Goal: Task Accomplishment & Management: Manage account settings

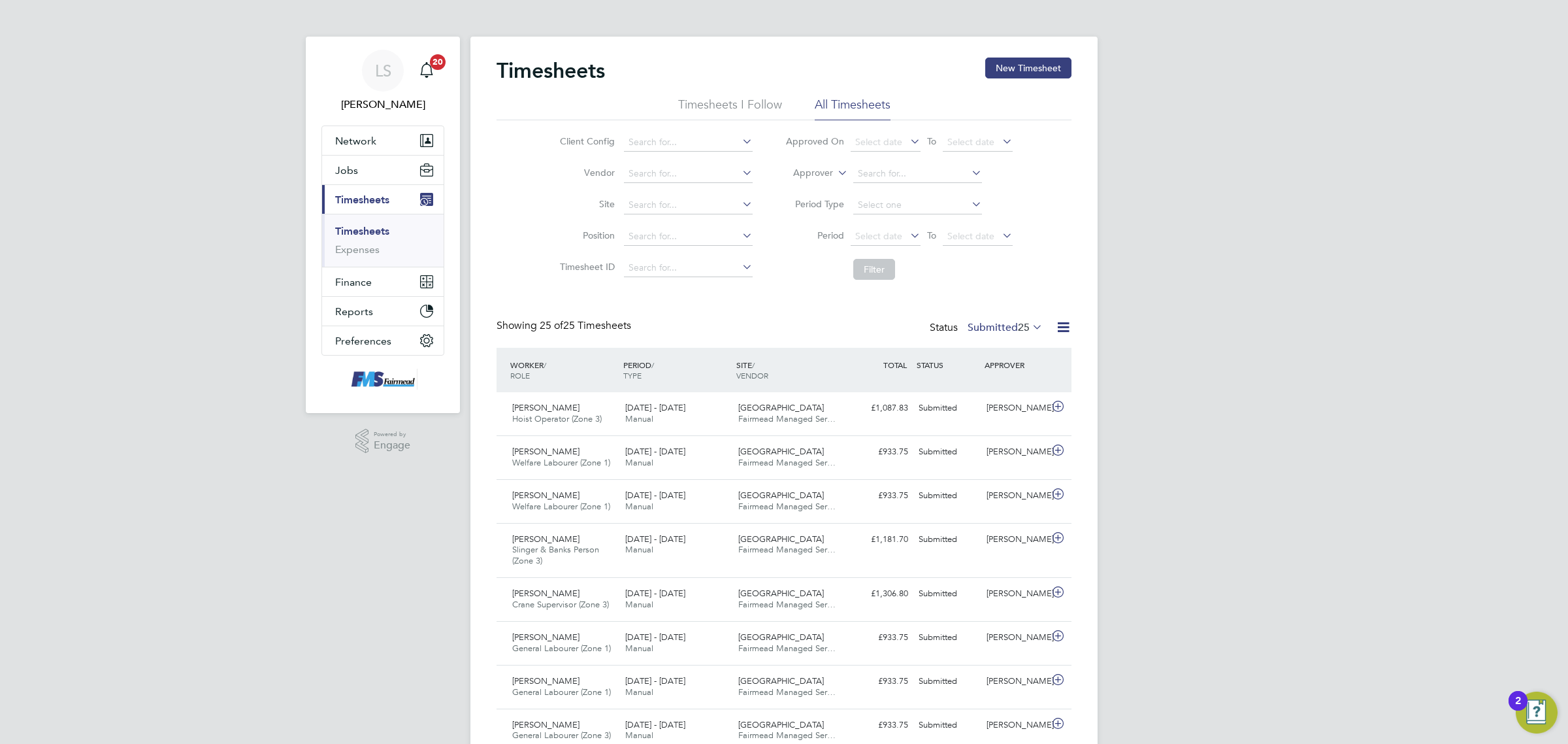
click at [361, 225] on link "Timesheets" at bounding box center [362, 231] width 54 height 12
click at [986, 333] on div "Status Submitted 25" at bounding box center [987, 328] width 115 height 18
click at [994, 322] on label "Submitted 25" at bounding box center [1005, 327] width 75 height 13
click at [1004, 370] on li "Saved" at bounding box center [982, 370] width 60 height 18
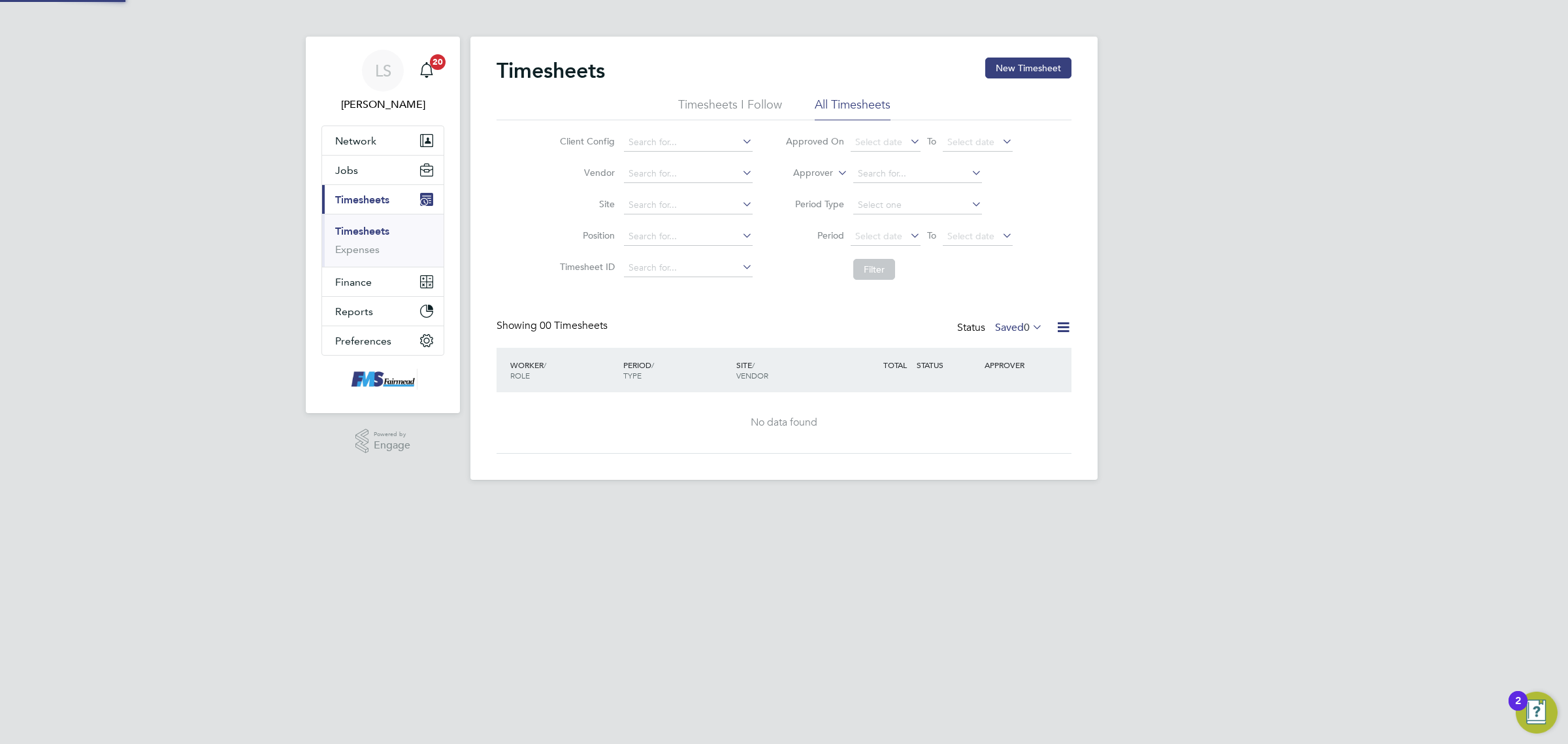
click at [1006, 324] on label "Saved 0" at bounding box center [1018, 327] width 47 height 13
click at [1016, 389] on li "Submitted" at bounding box center [996, 388] width 60 height 18
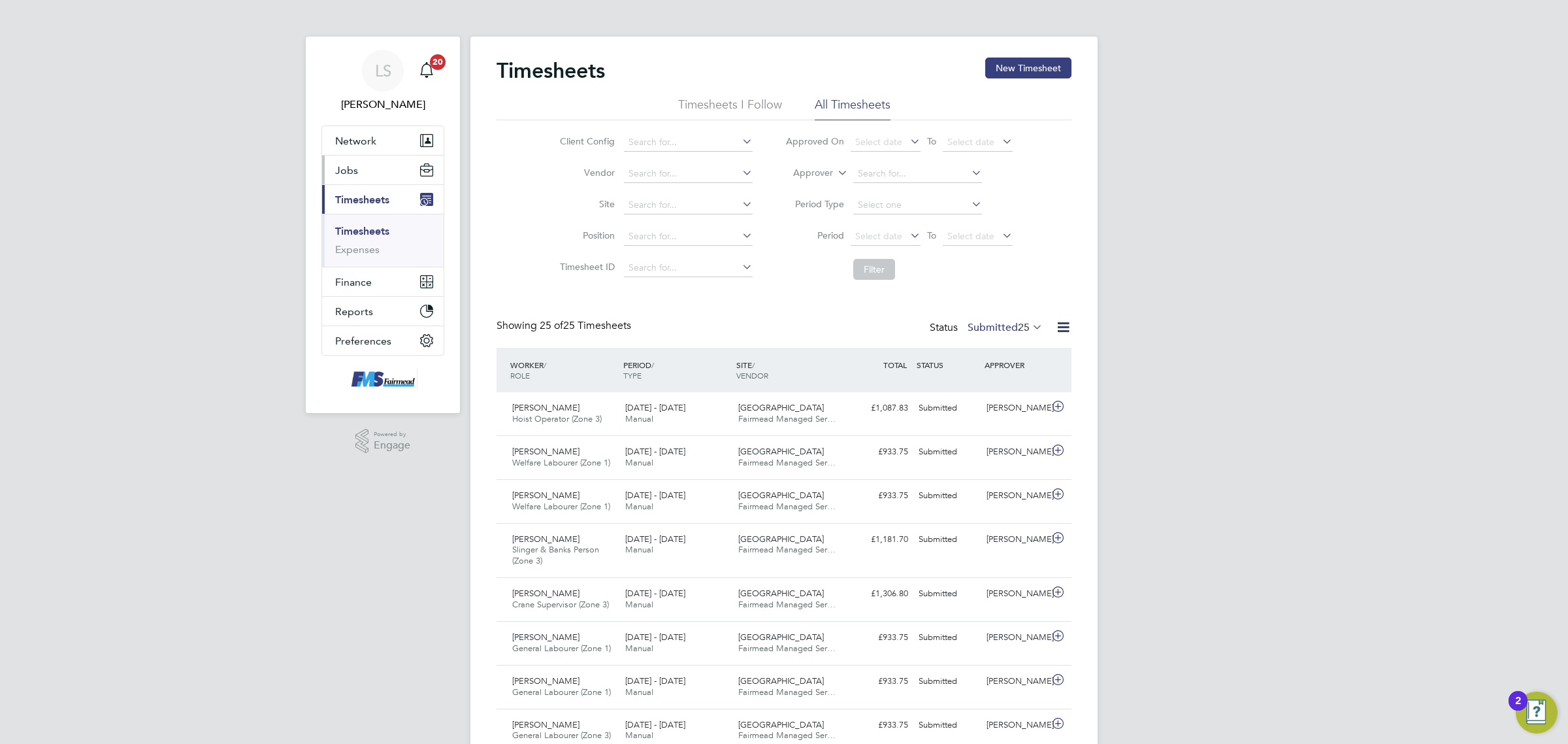
click at [383, 178] on button "Jobs" at bounding box center [382, 170] width 121 height 29
click at [379, 234] on link "Placements" at bounding box center [362, 238] width 54 height 12
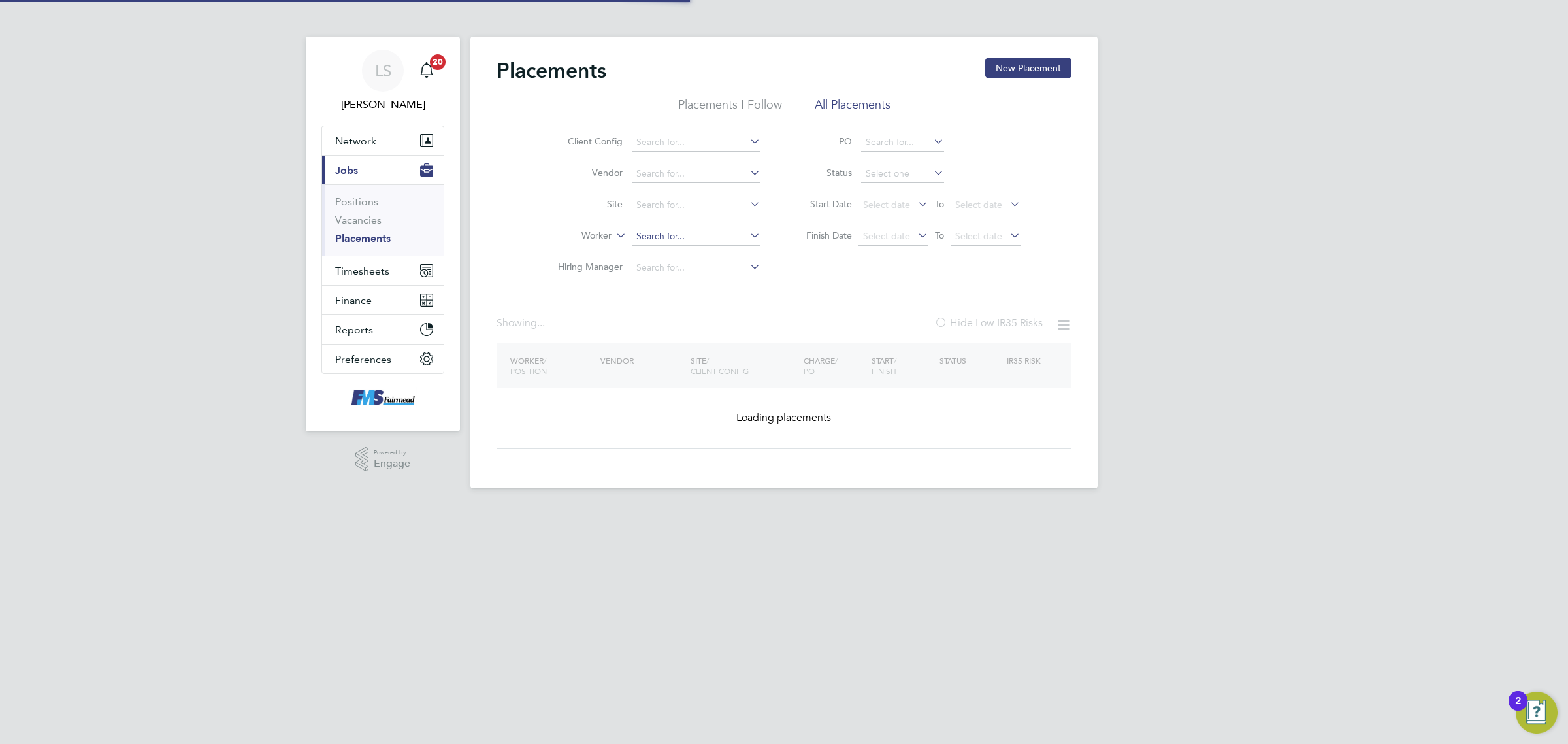
click at [675, 240] on input at bounding box center [696, 237] width 129 height 18
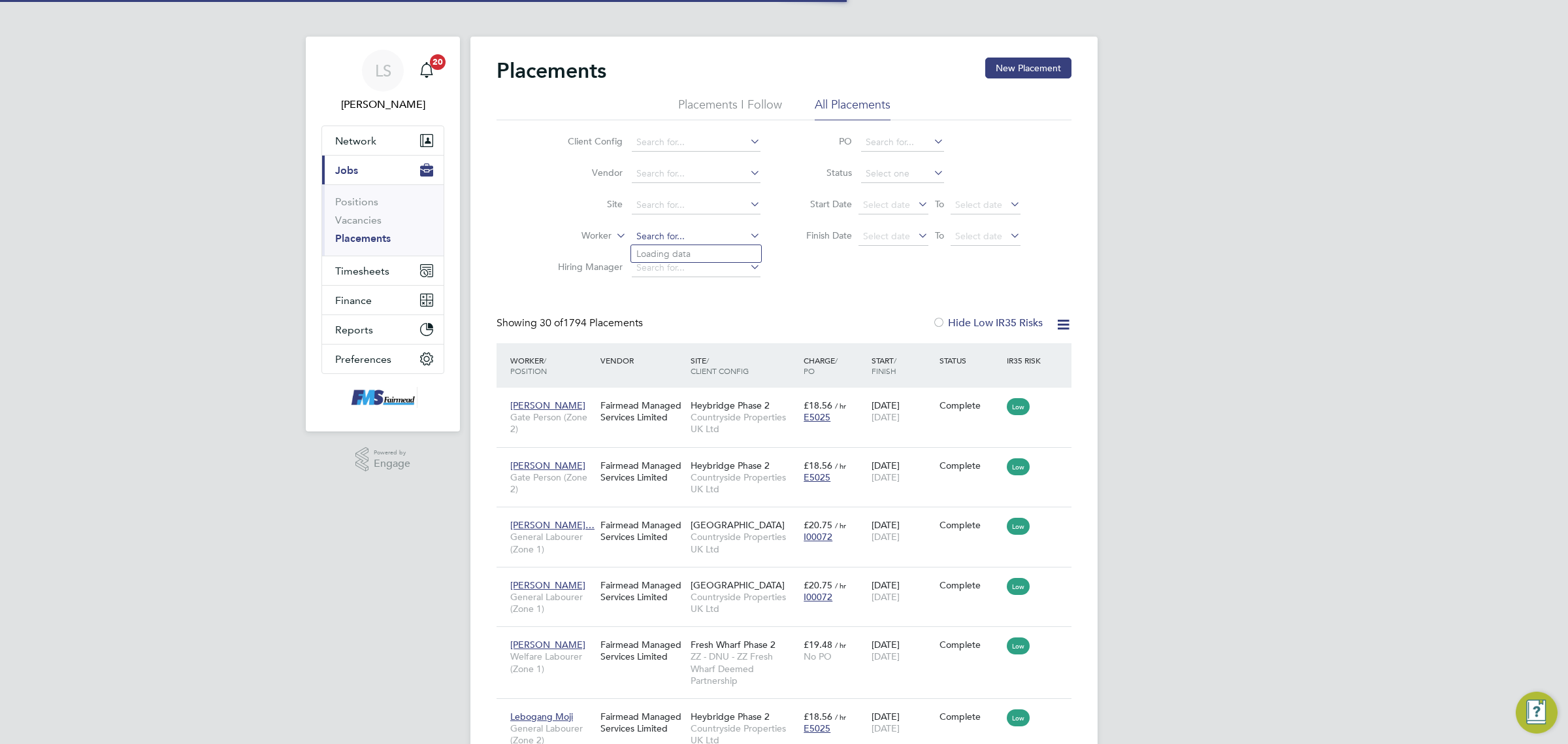
scroll to position [50, 113]
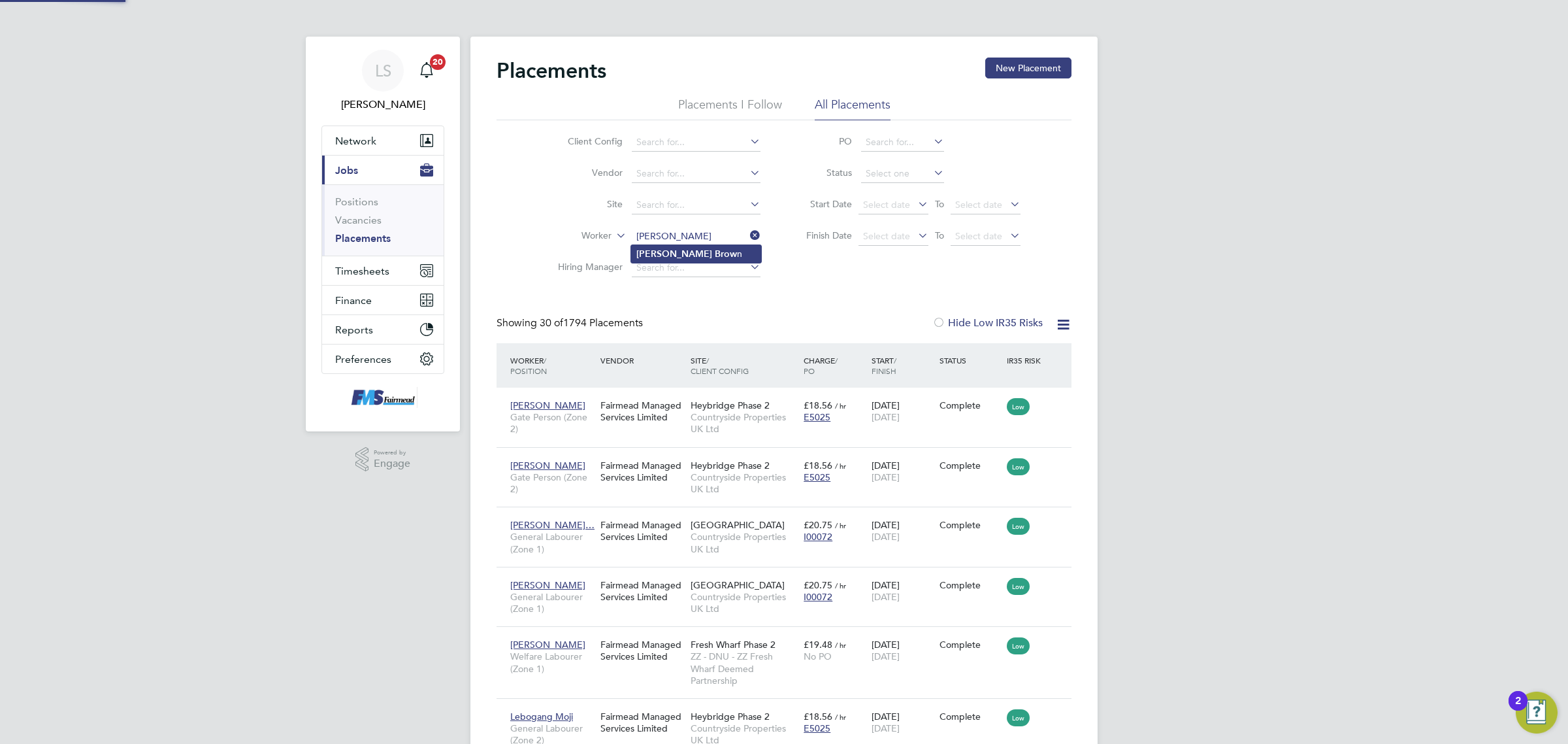
click at [715, 257] on b "Brow" at bounding box center [725, 254] width 22 height 11
type input "Cameron Brown"
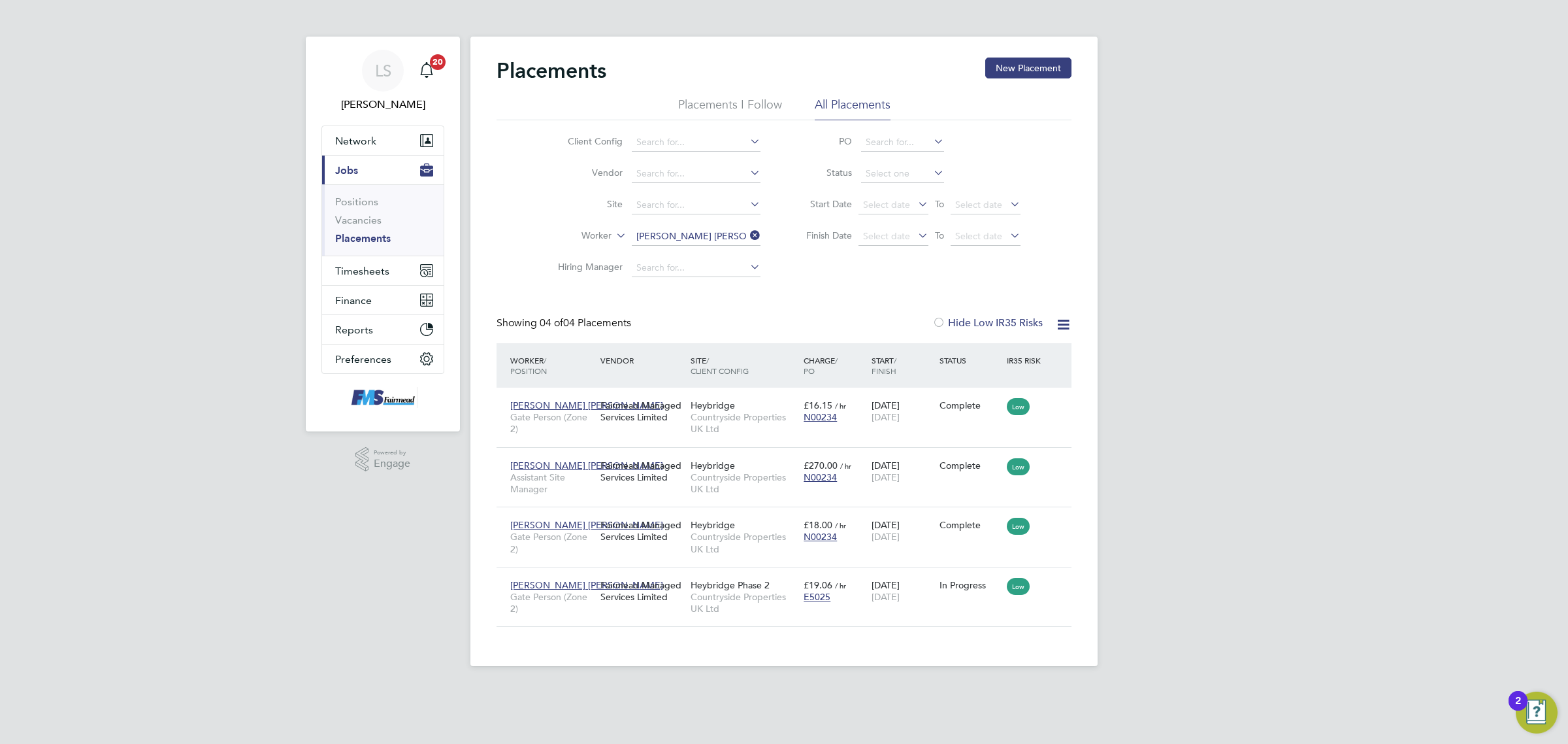
click at [353, 235] on link "Placements" at bounding box center [363, 238] width 56 height 12
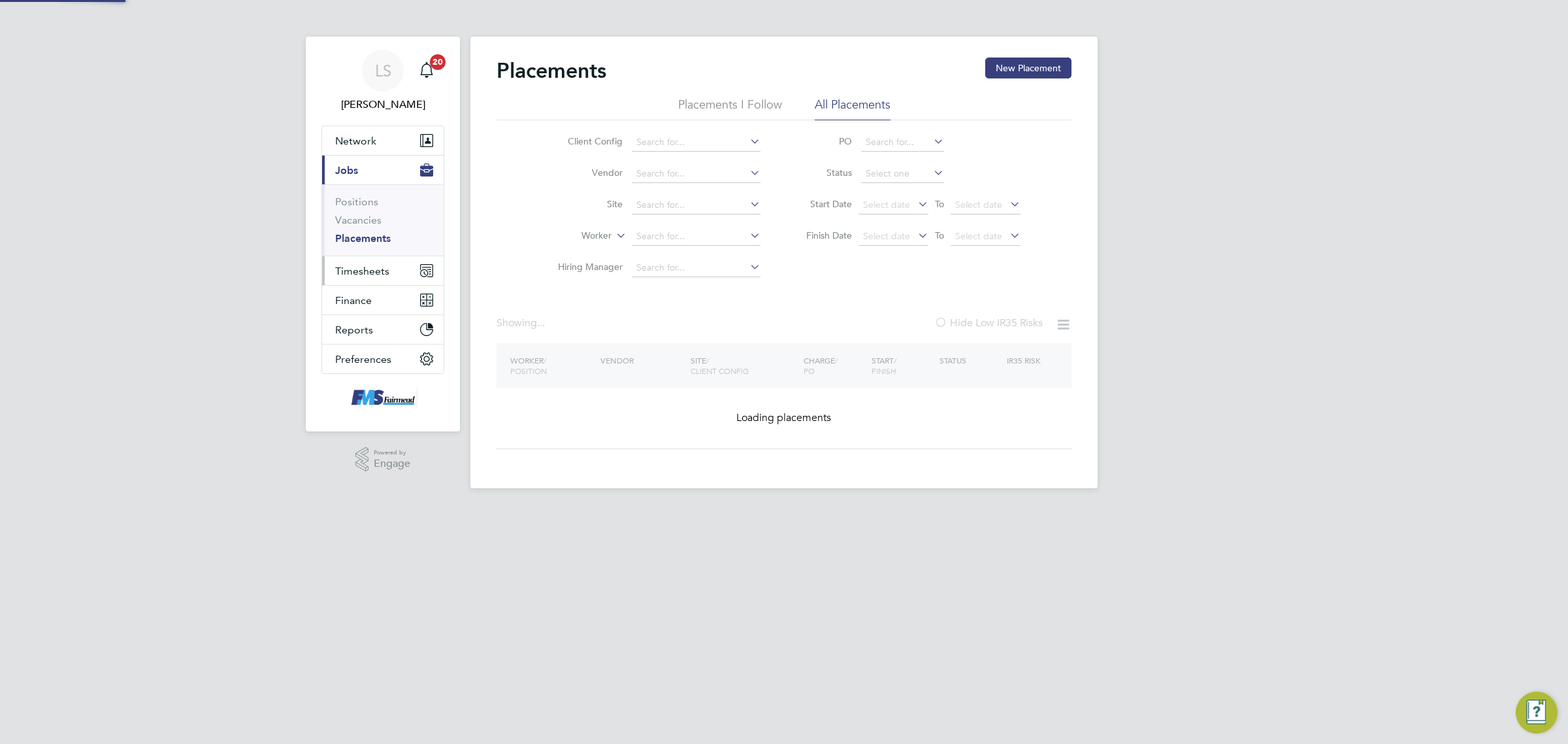
click at [373, 270] on span "Timesheets" at bounding box center [362, 271] width 54 height 12
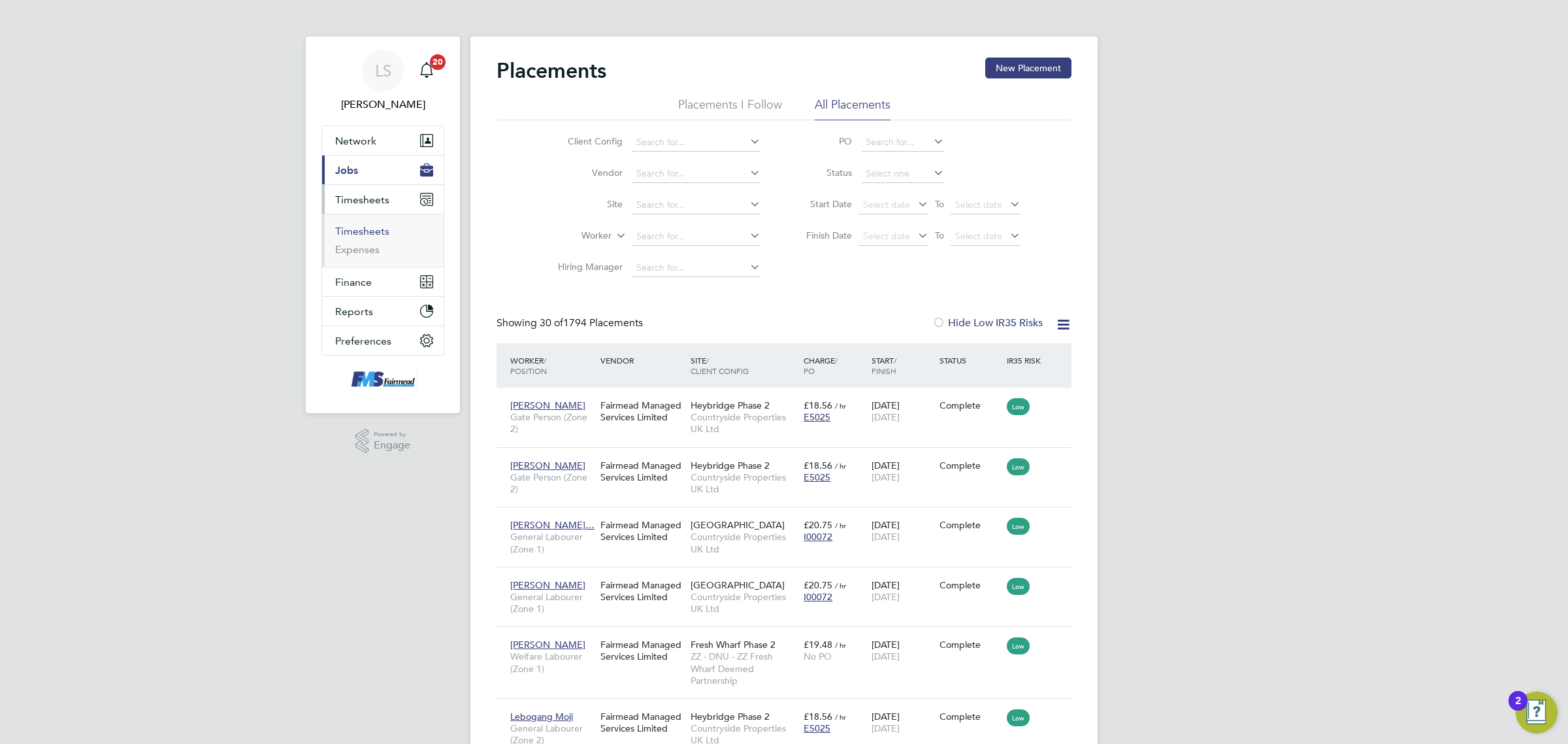
click at [363, 230] on link "Timesheets" at bounding box center [362, 231] width 54 height 12
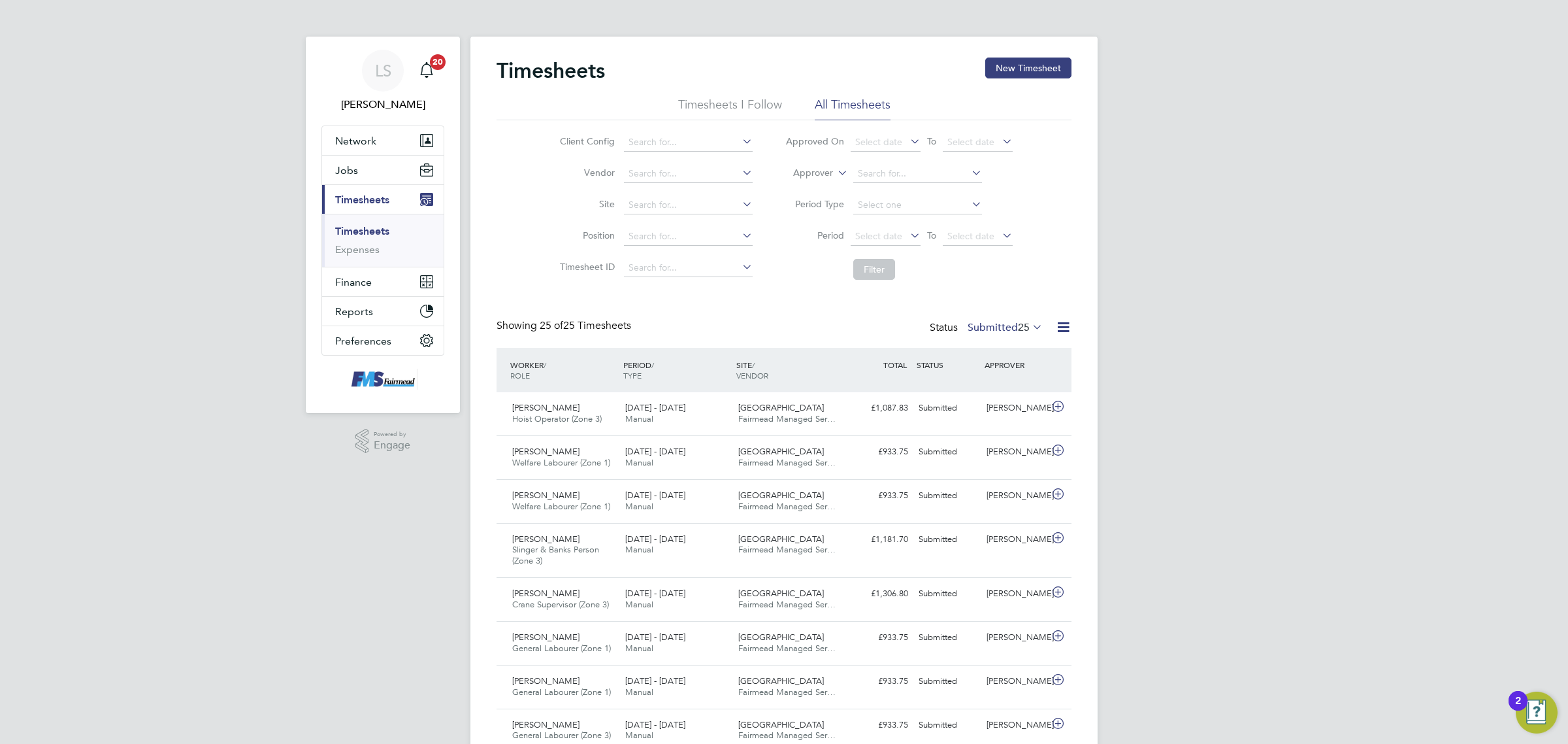
click at [379, 251] on li "Expenses" at bounding box center [384, 249] width 98 height 13
click at [369, 252] on link "Expenses" at bounding box center [357, 249] width 44 height 12
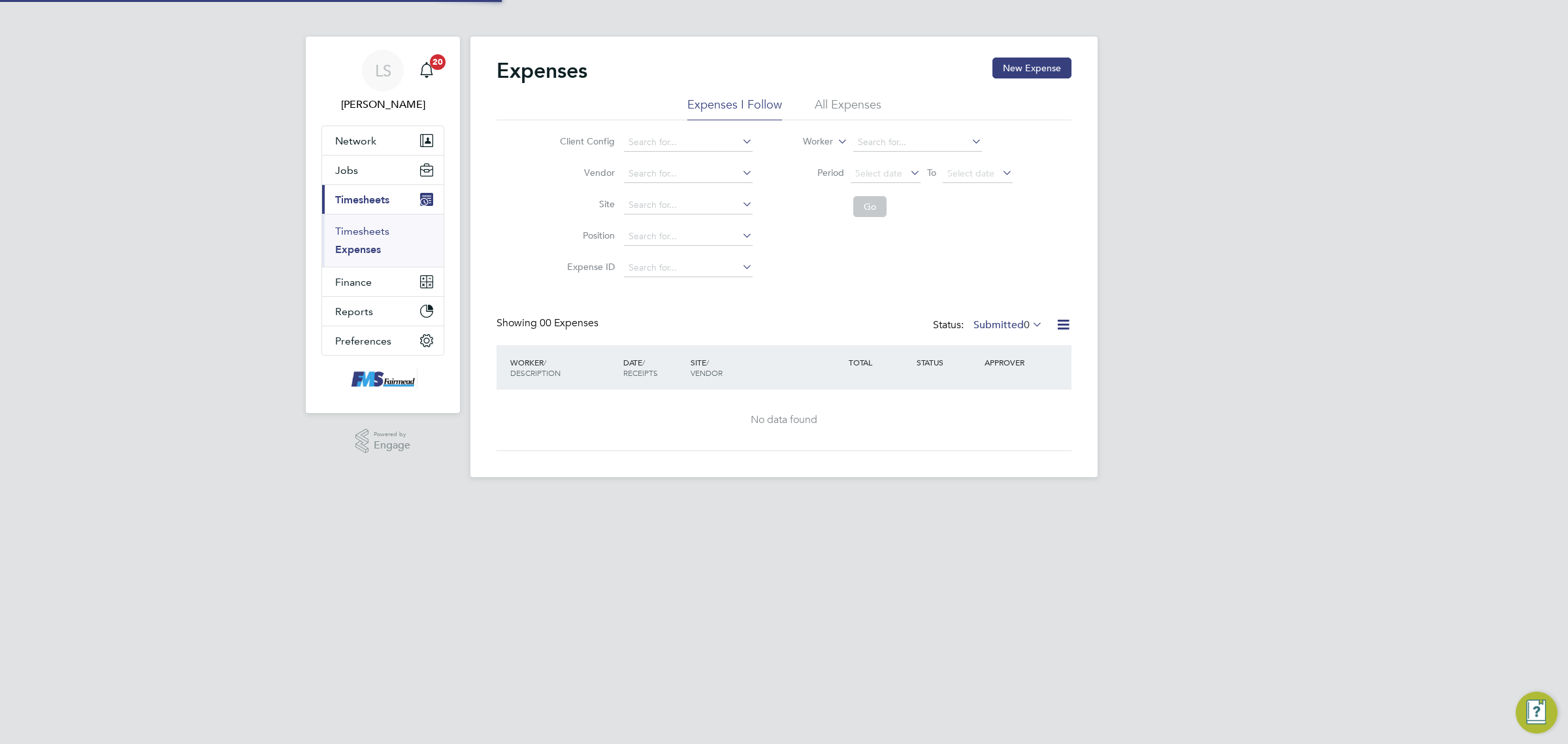
click at [373, 229] on link "Timesheets" at bounding box center [362, 231] width 54 height 12
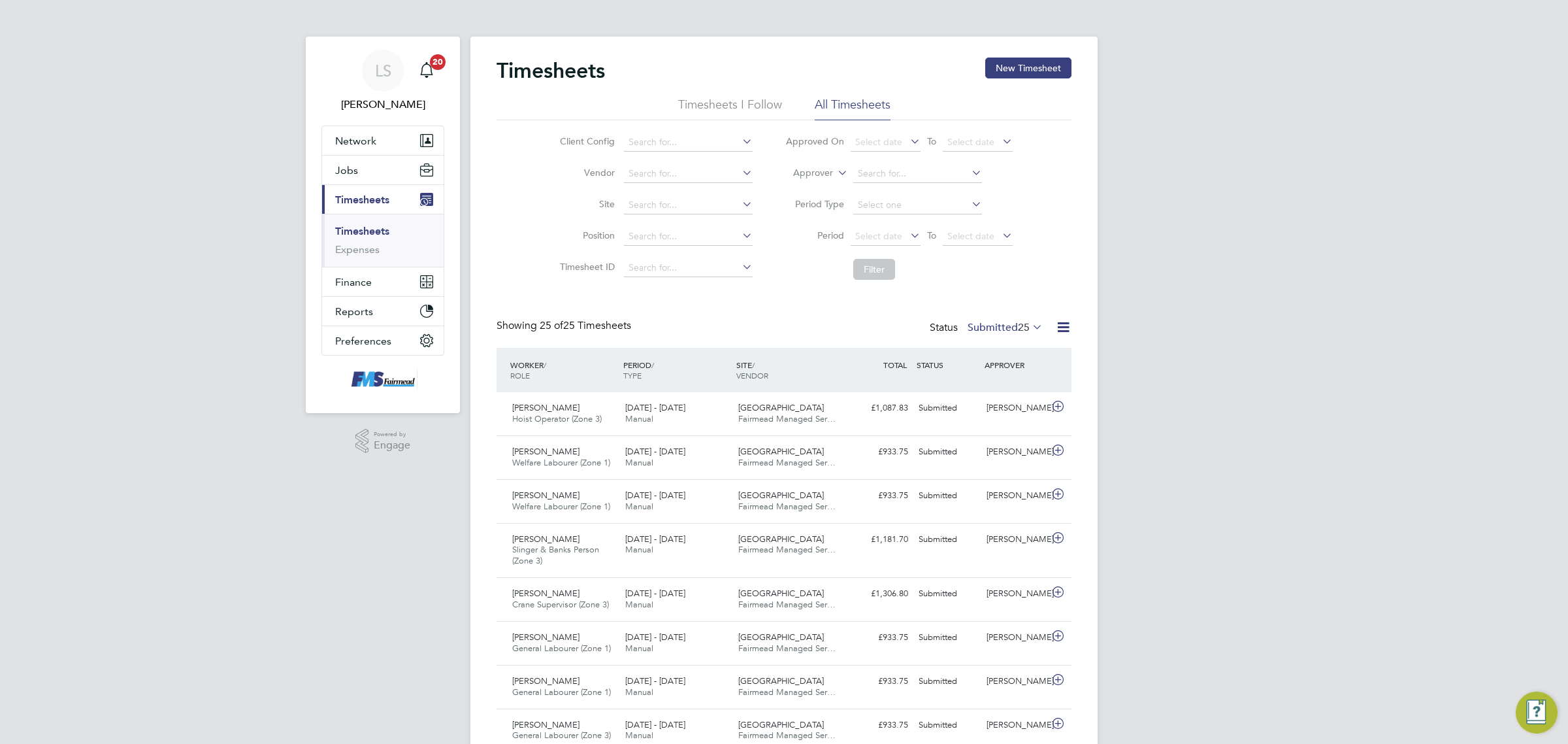
scroll to position [33, 113]
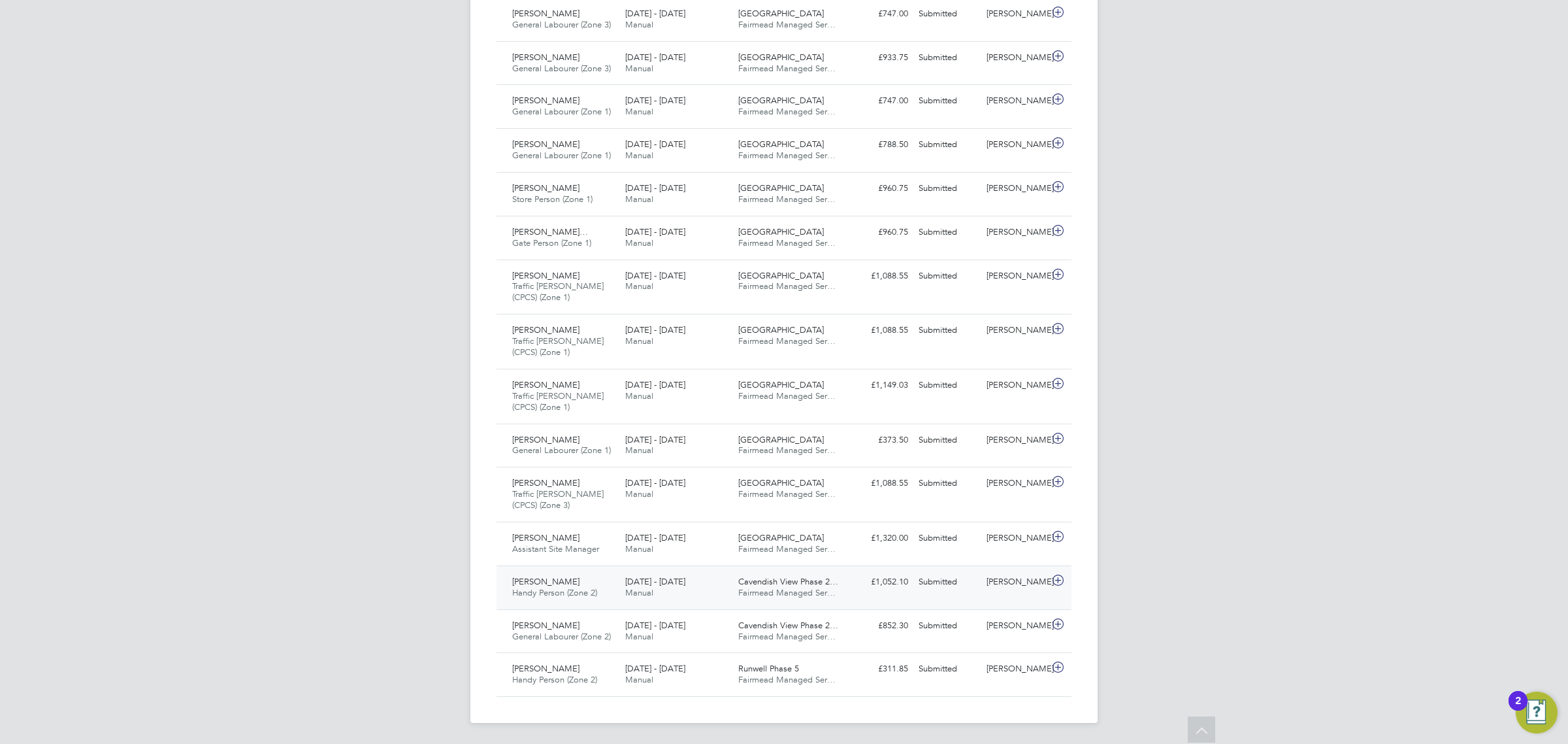
click at [1013, 593] on div "[PERSON_NAME]" at bounding box center [1015, 582] width 68 height 21
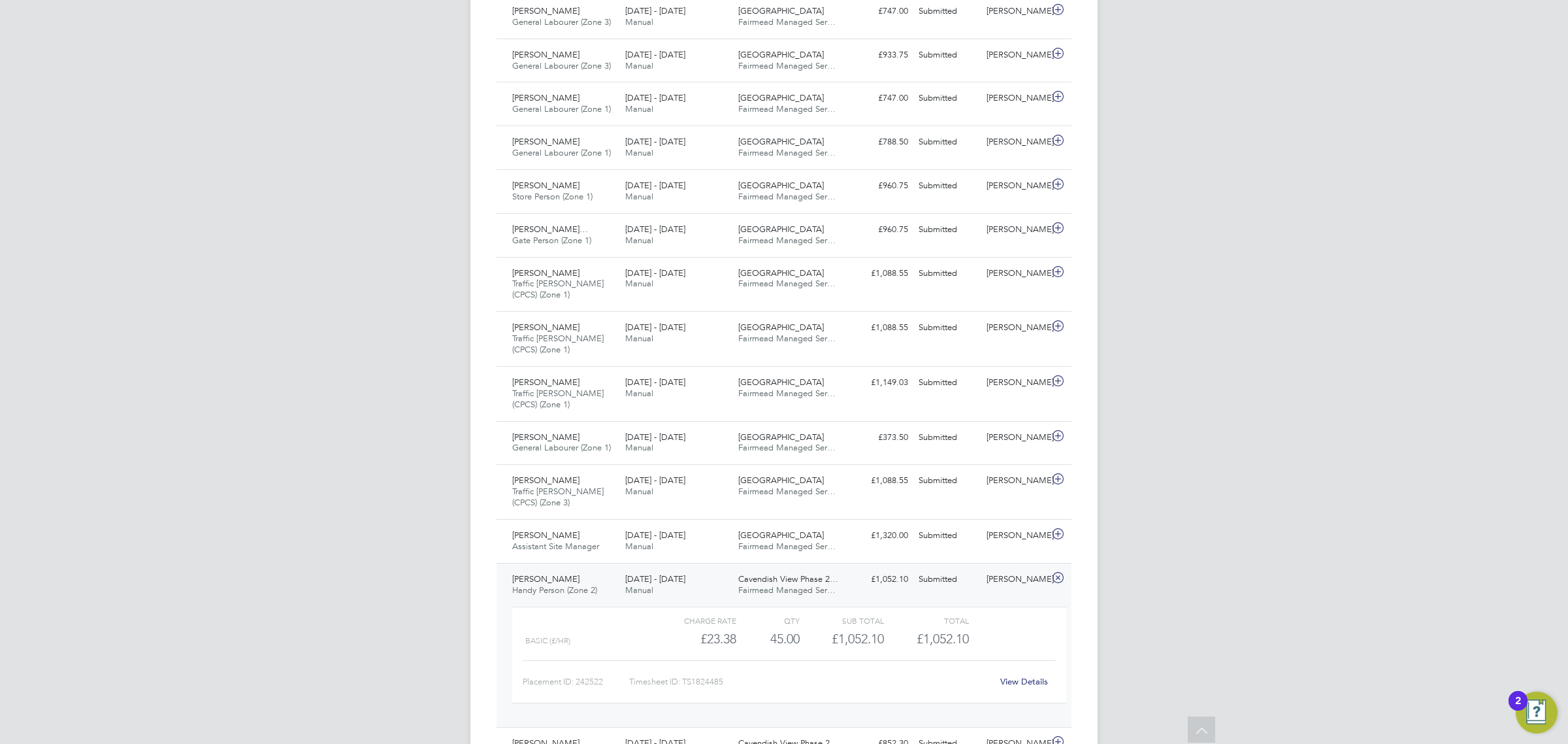
click at [1013, 590] on div "[PERSON_NAME]" at bounding box center [1015, 580] width 68 height 21
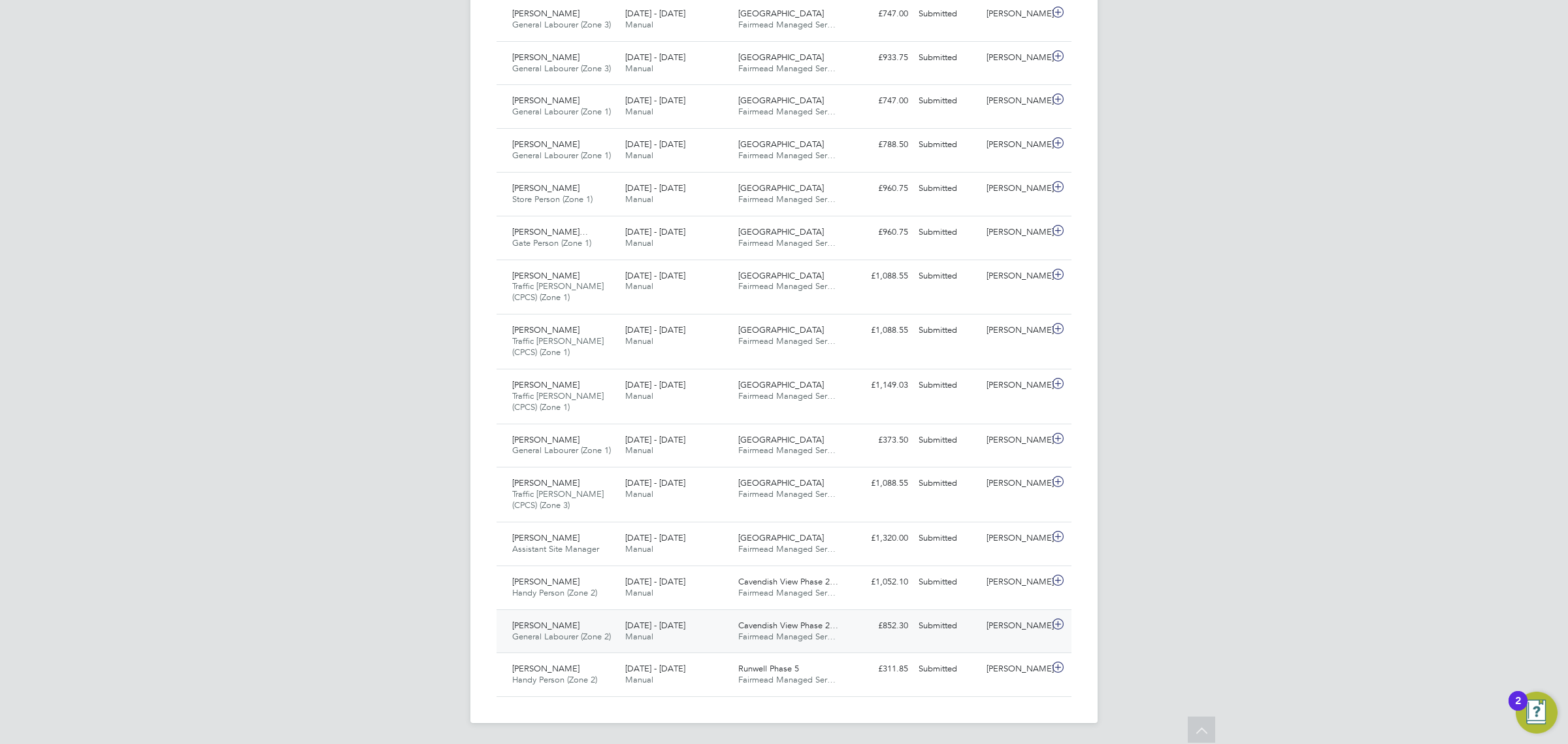
click at [1024, 636] on div "[PERSON_NAME]" at bounding box center [1015, 626] width 68 height 21
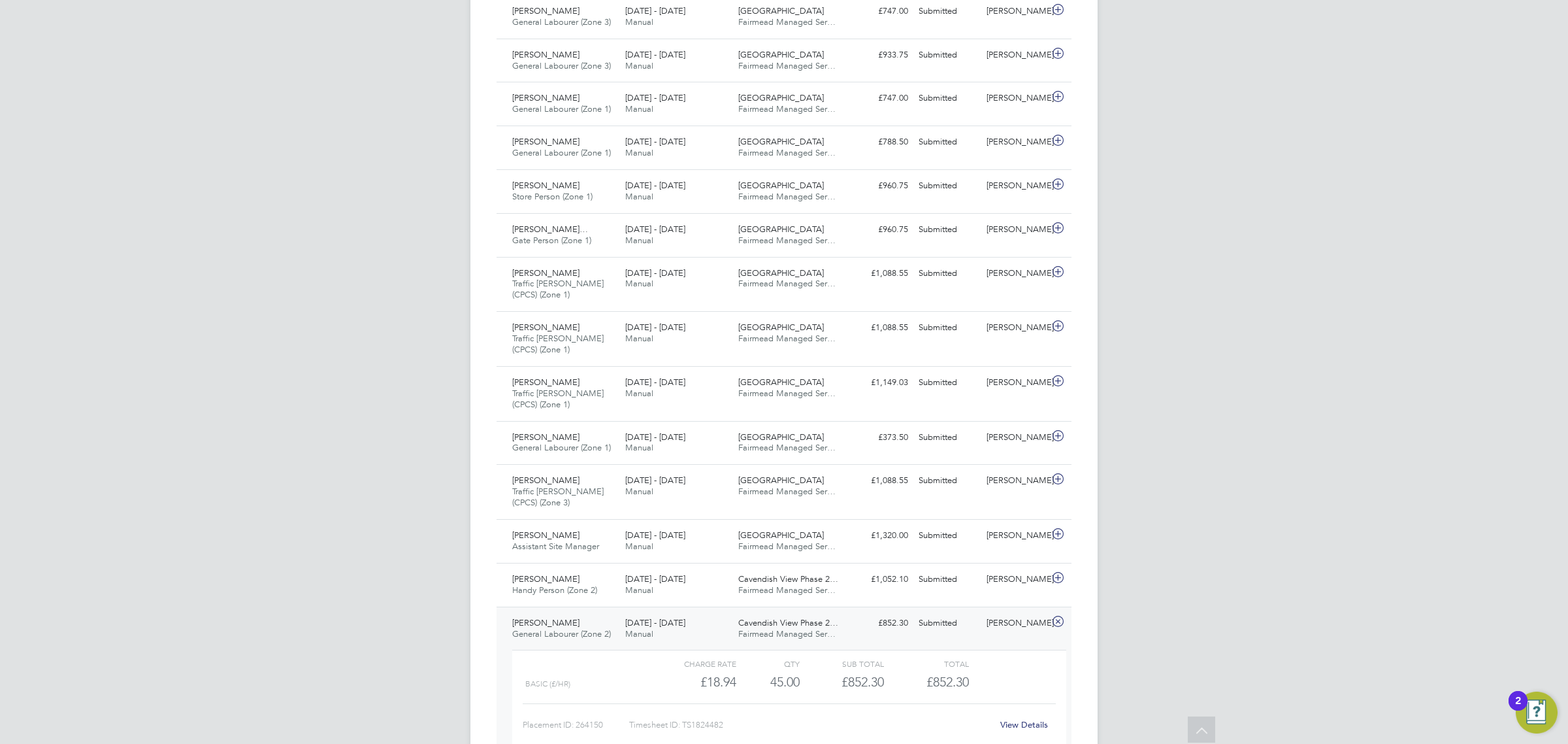
click at [1021, 632] on div "[PERSON_NAME]" at bounding box center [1015, 623] width 68 height 21
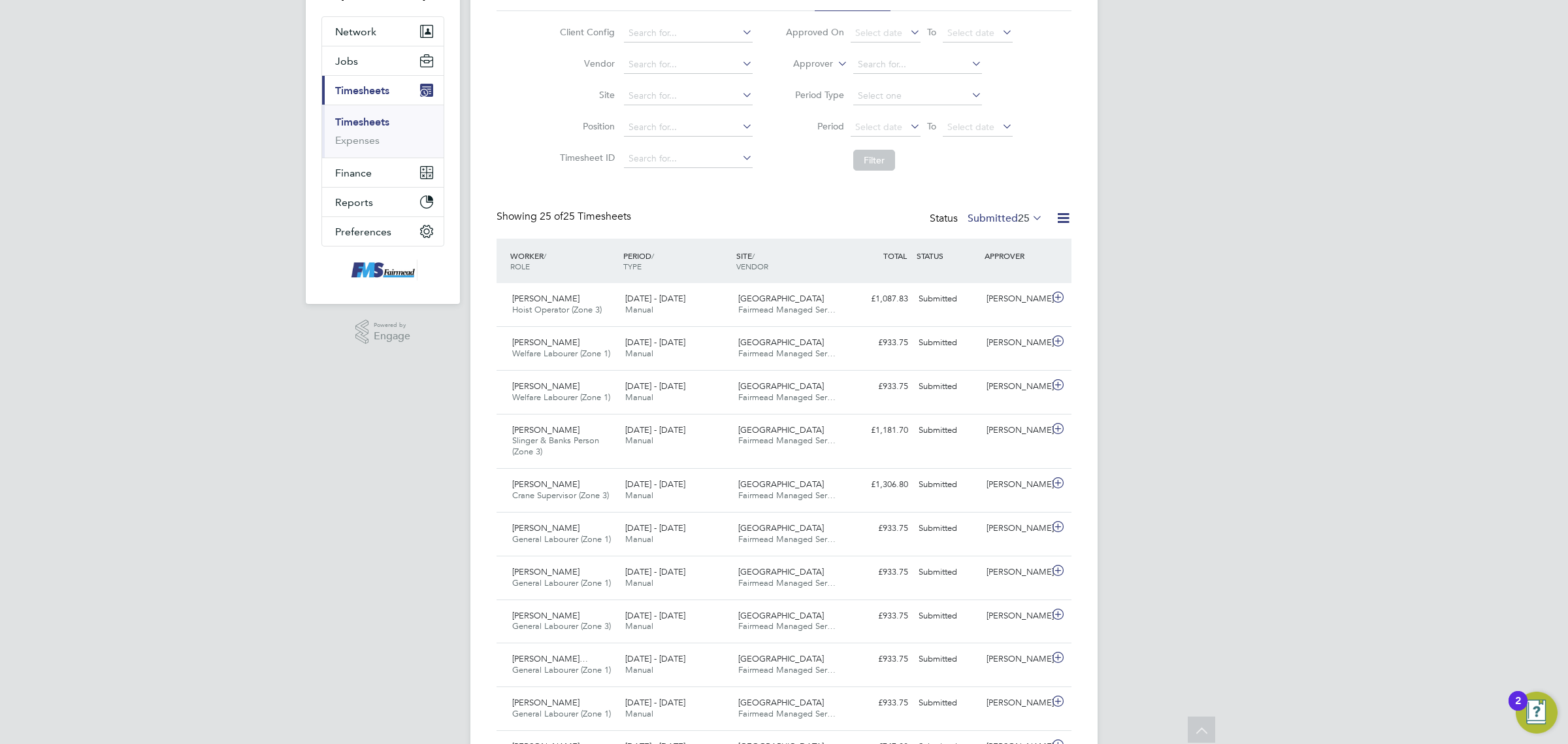
click at [998, 203] on div "Timesheets New Timesheet Timesheets I Follow All Timesheets Client Config Vendo…" at bounding box center [783, 688] width 575 height 1481
click at [1004, 217] on label "Submitted 25" at bounding box center [1005, 218] width 75 height 13
click at [1009, 276] on li "Submitted" at bounding box center [982, 279] width 60 height 18
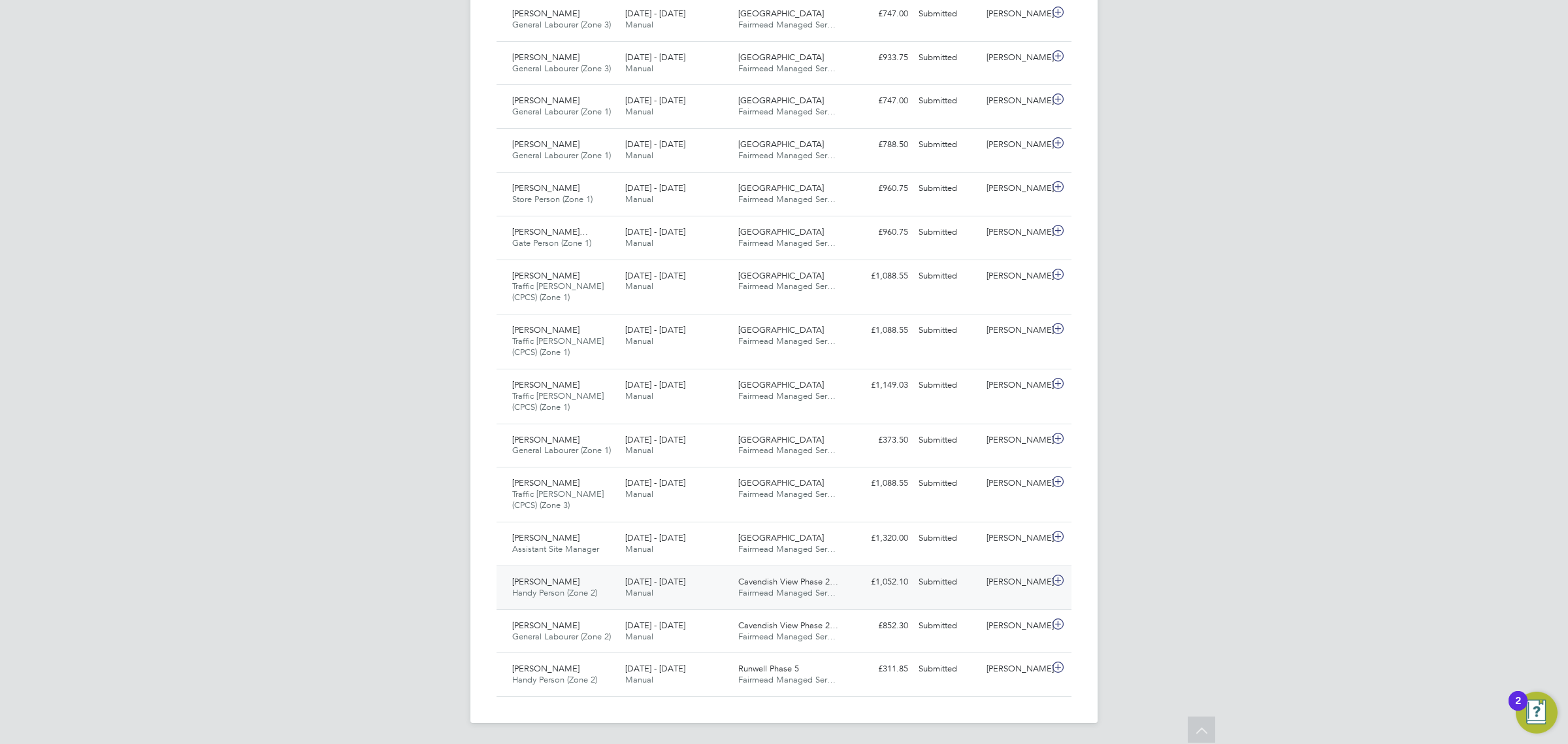
click at [1021, 593] on div "[PERSON_NAME]" at bounding box center [1015, 582] width 68 height 21
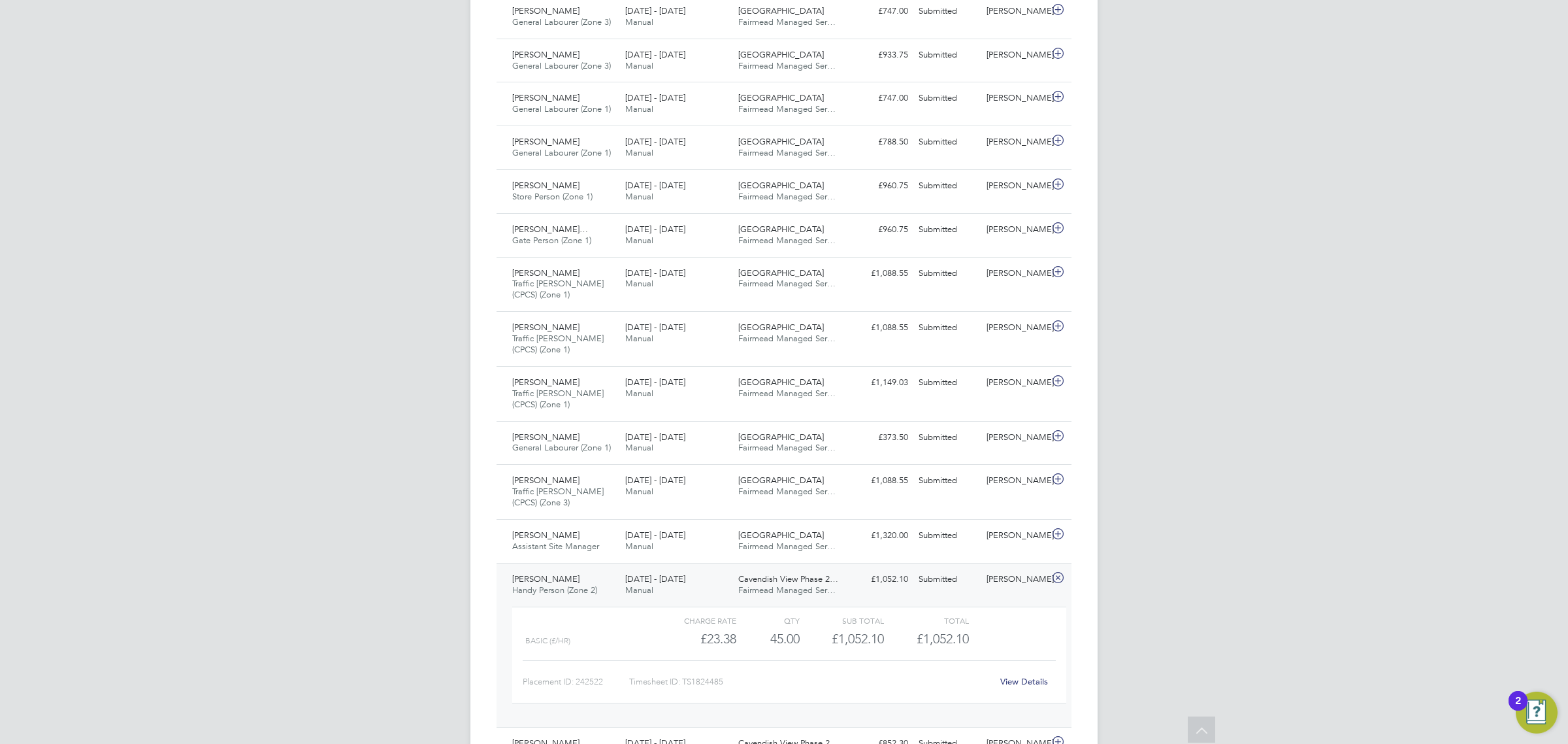
click at [1018, 590] on div "[PERSON_NAME]" at bounding box center [1015, 580] width 68 height 21
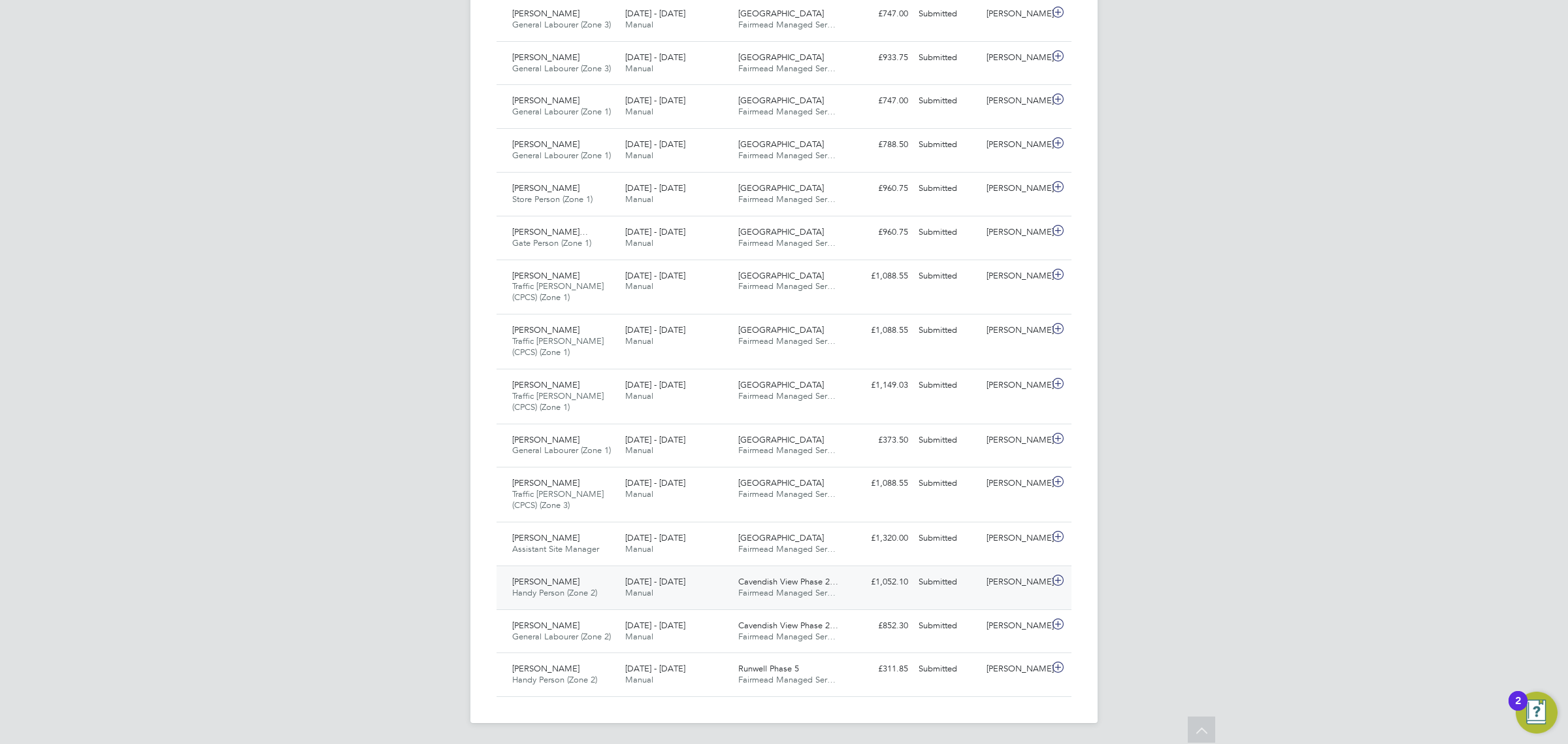
click at [1021, 587] on div "[PERSON_NAME]" at bounding box center [1015, 582] width 68 height 21
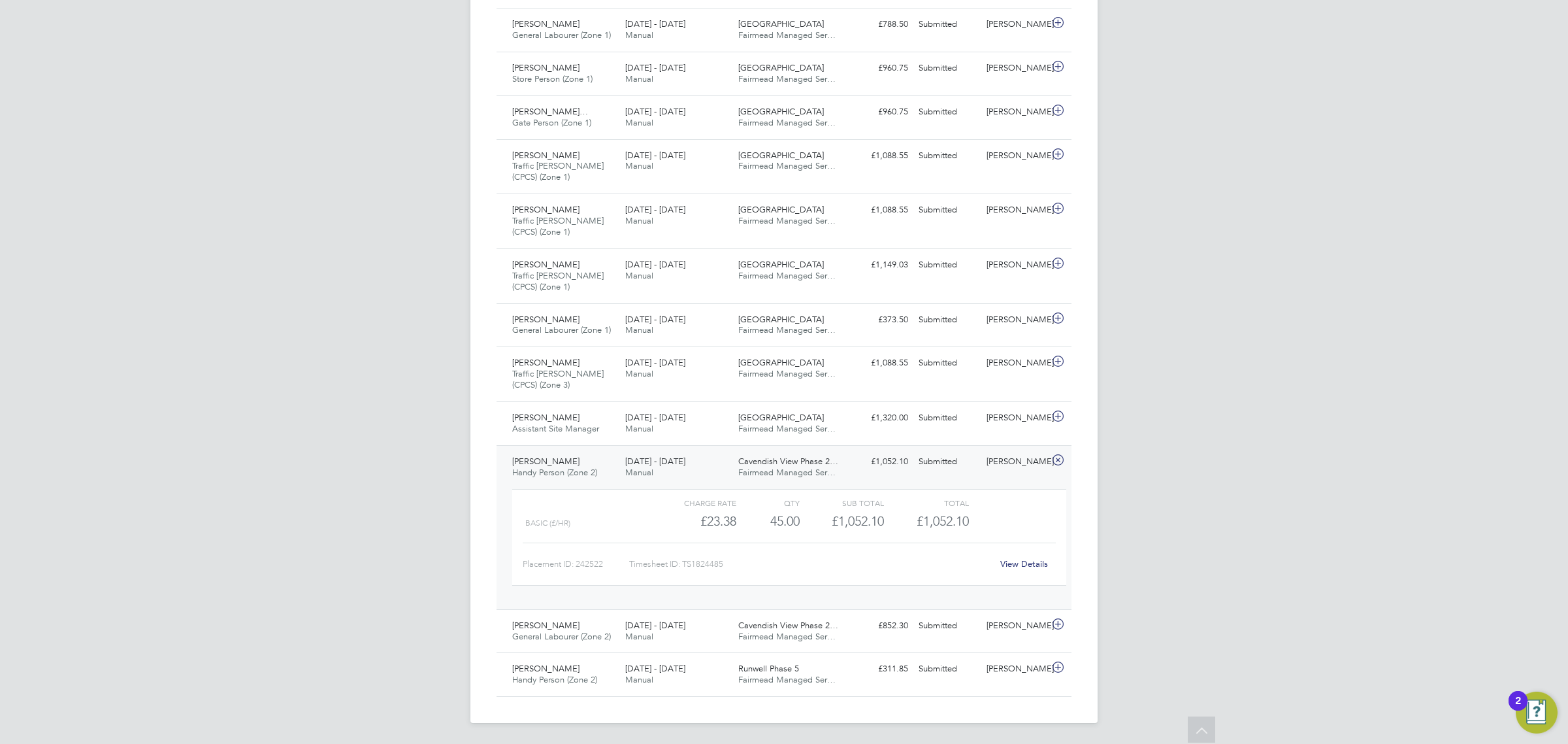
click at [1015, 466] on div "[PERSON_NAME]" at bounding box center [1015, 462] width 68 height 21
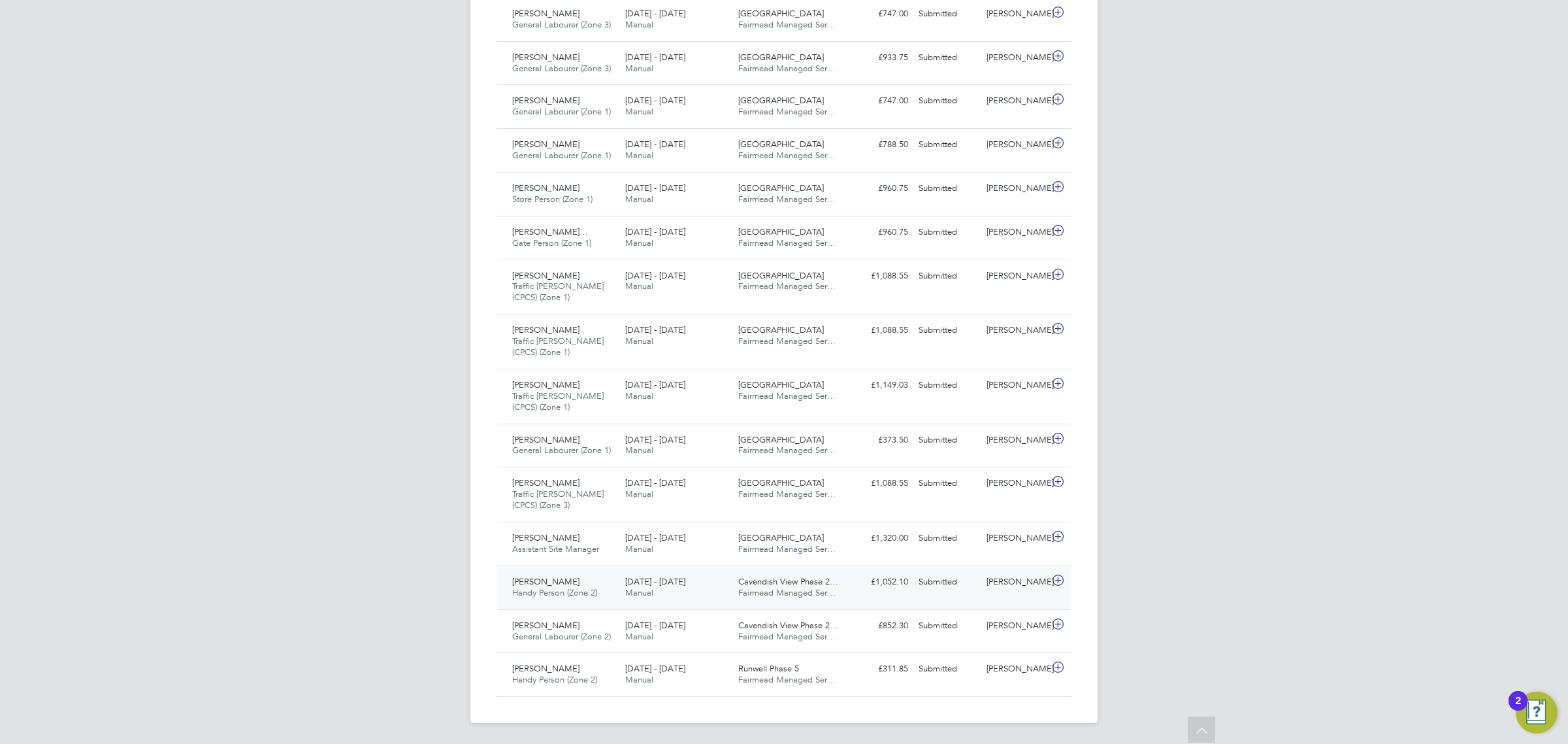
click at [1015, 593] on div "[PERSON_NAME]" at bounding box center [1015, 582] width 68 height 21
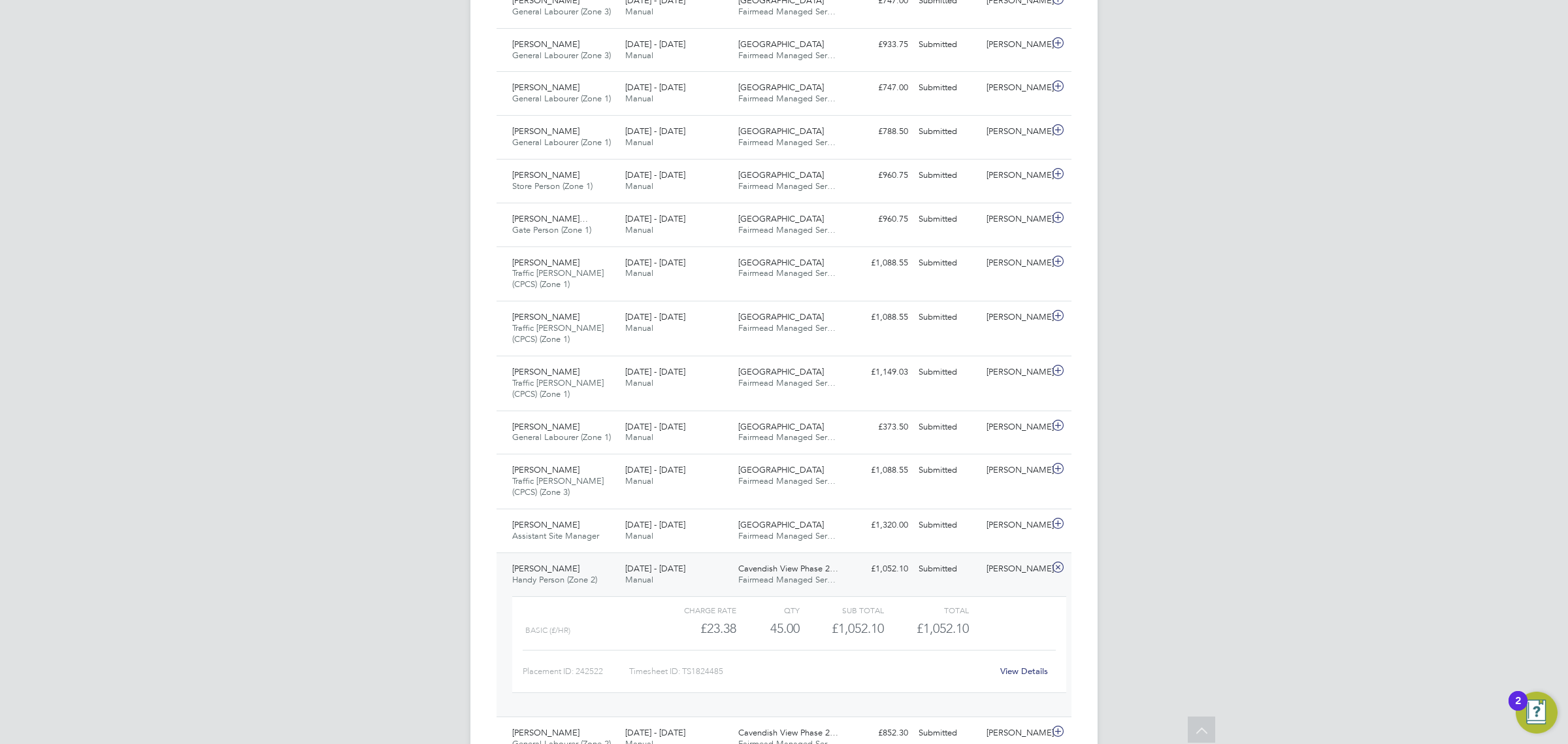
click at [1023, 580] on div "[PERSON_NAME]" at bounding box center [1015, 569] width 68 height 21
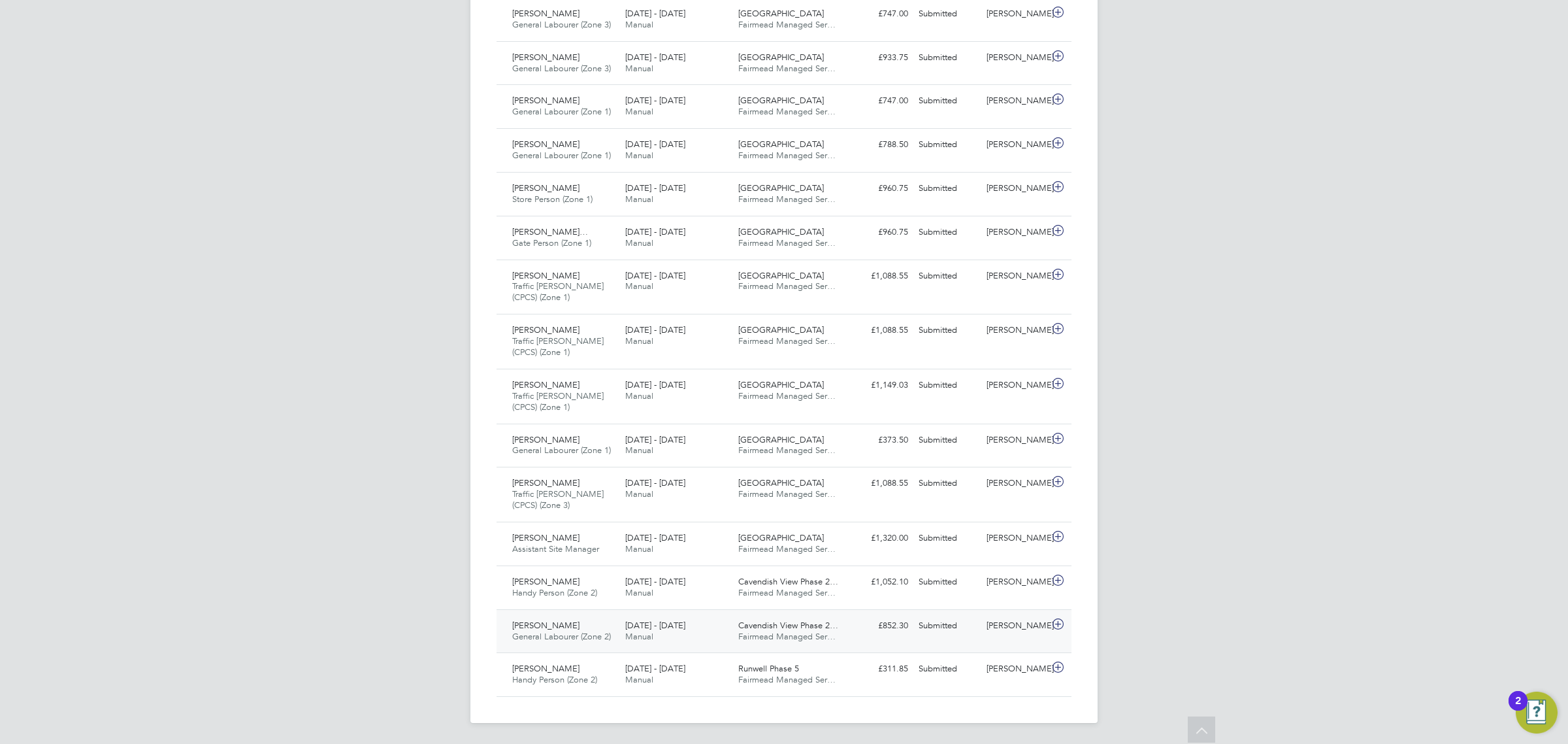
click at [998, 629] on div "[PERSON_NAME]" at bounding box center [1015, 626] width 68 height 21
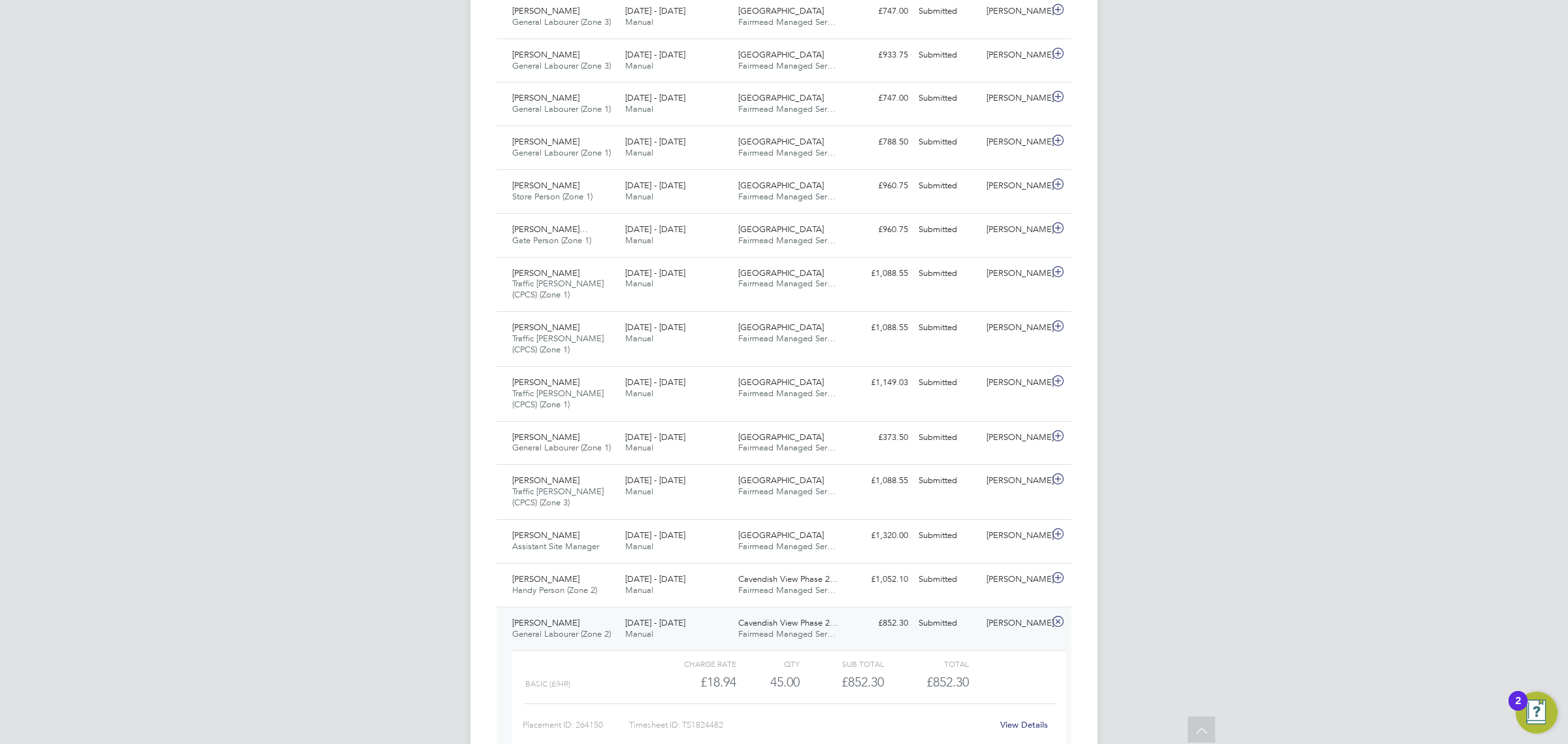
click at [1018, 629] on div "[PERSON_NAME]" at bounding box center [1015, 623] width 68 height 21
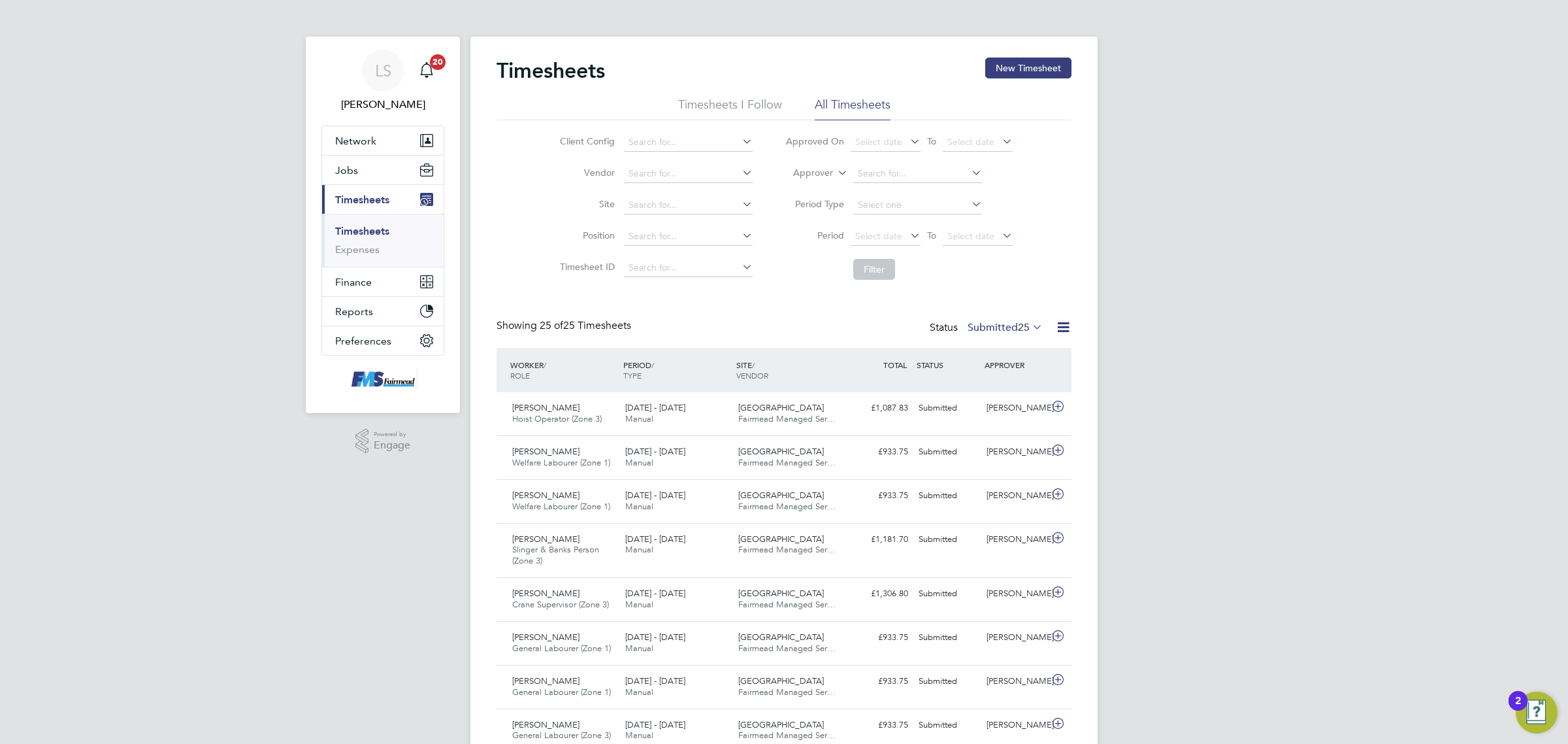
click at [381, 233] on link "Timesheets" at bounding box center [362, 231] width 54 height 12
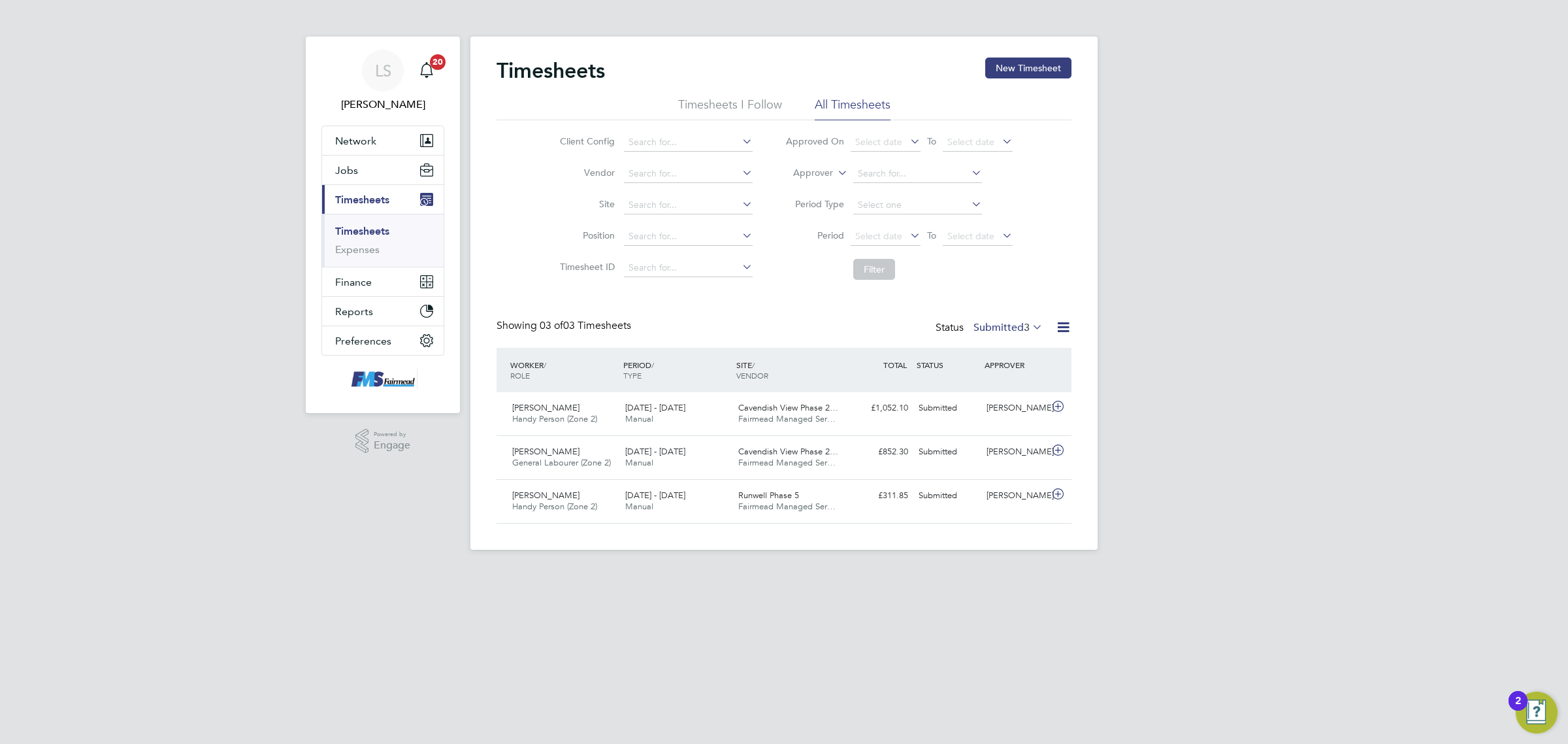
click at [383, 234] on link "Timesheets" at bounding box center [362, 231] width 54 height 12
click at [1013, 325] on label "Submitted 3" at bounding box center [1008, 327] width 69 height 13
click at [1050, 49] on div "Timesheets New Timesheet Timesheets I Follow All Timesheets Client Config Vendo…" at bounding box center [784, 293] width 628 height 513
click at [1052, 60] on button "New Timesheet" at bounding box center [1028, 67] width 86 height 21
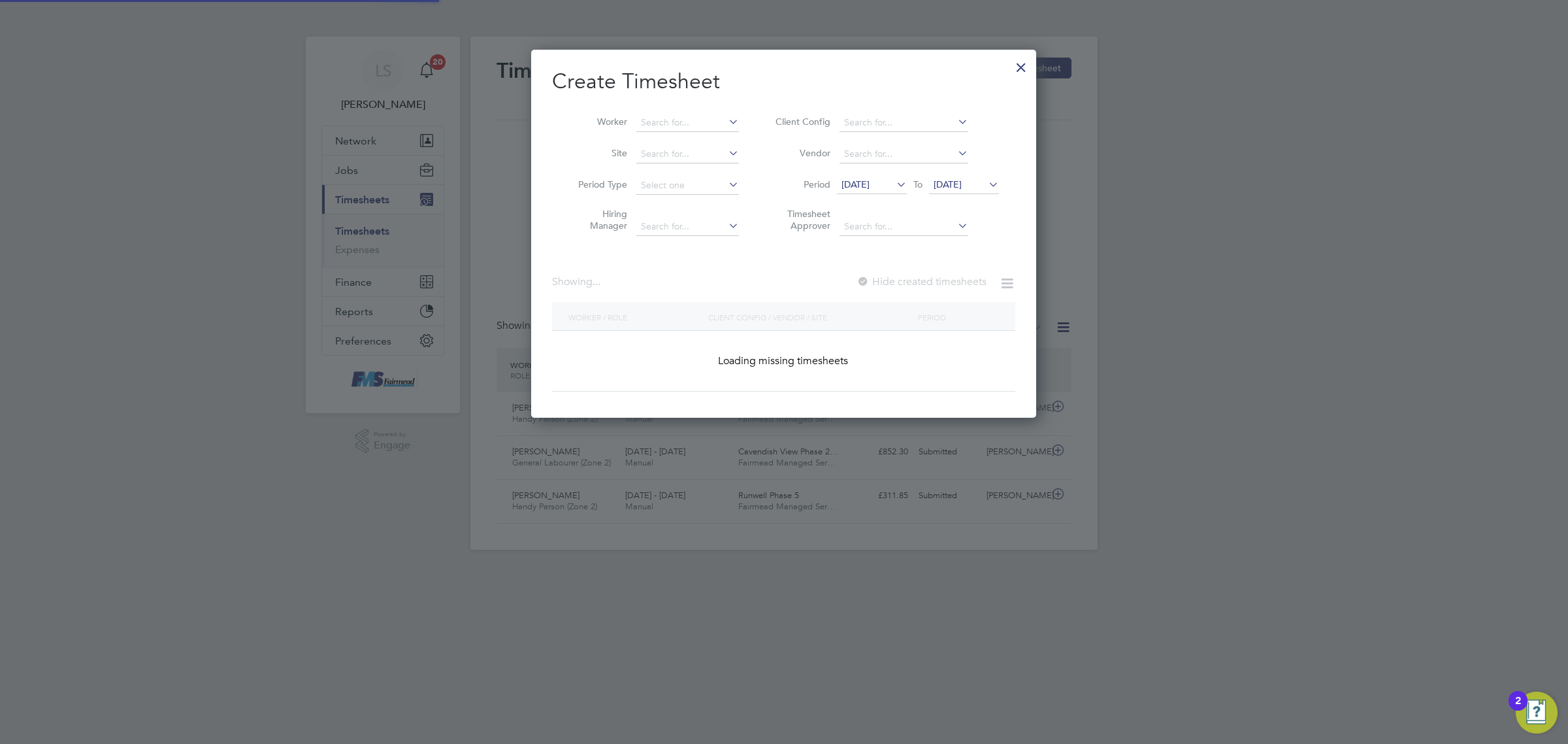
scroll to position [1432, 505]
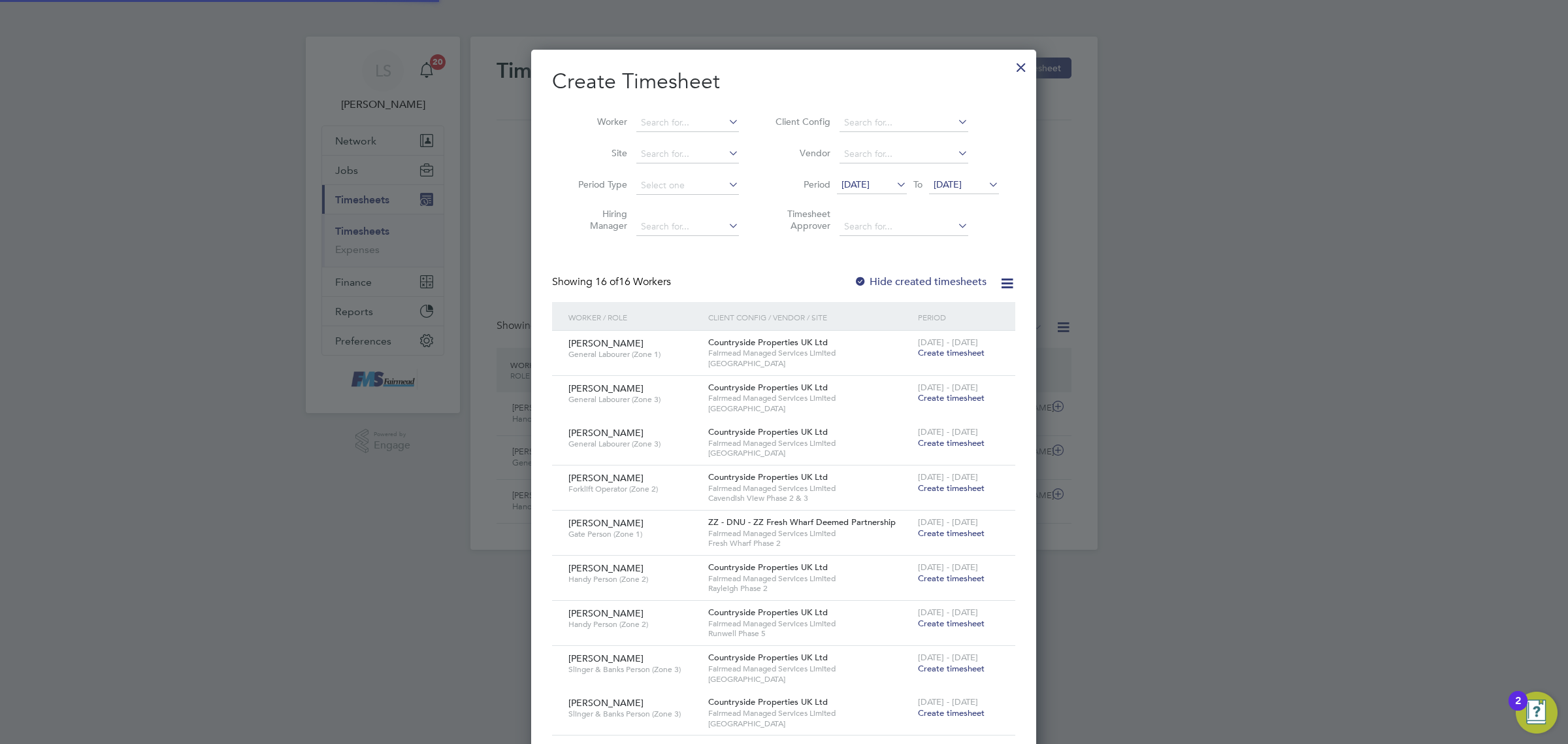
click at [673, 132] on li "Worker" at bounding box center [653, 122] width 203 height 31
click at [674, 125] on input at bounding box center [688, 123] width 102 height 18
click at [698, 138] on li "[PERSON_NAME]" at bounding box center [693, 140] width 115 height 18
type input "[PERSON_NAME]"
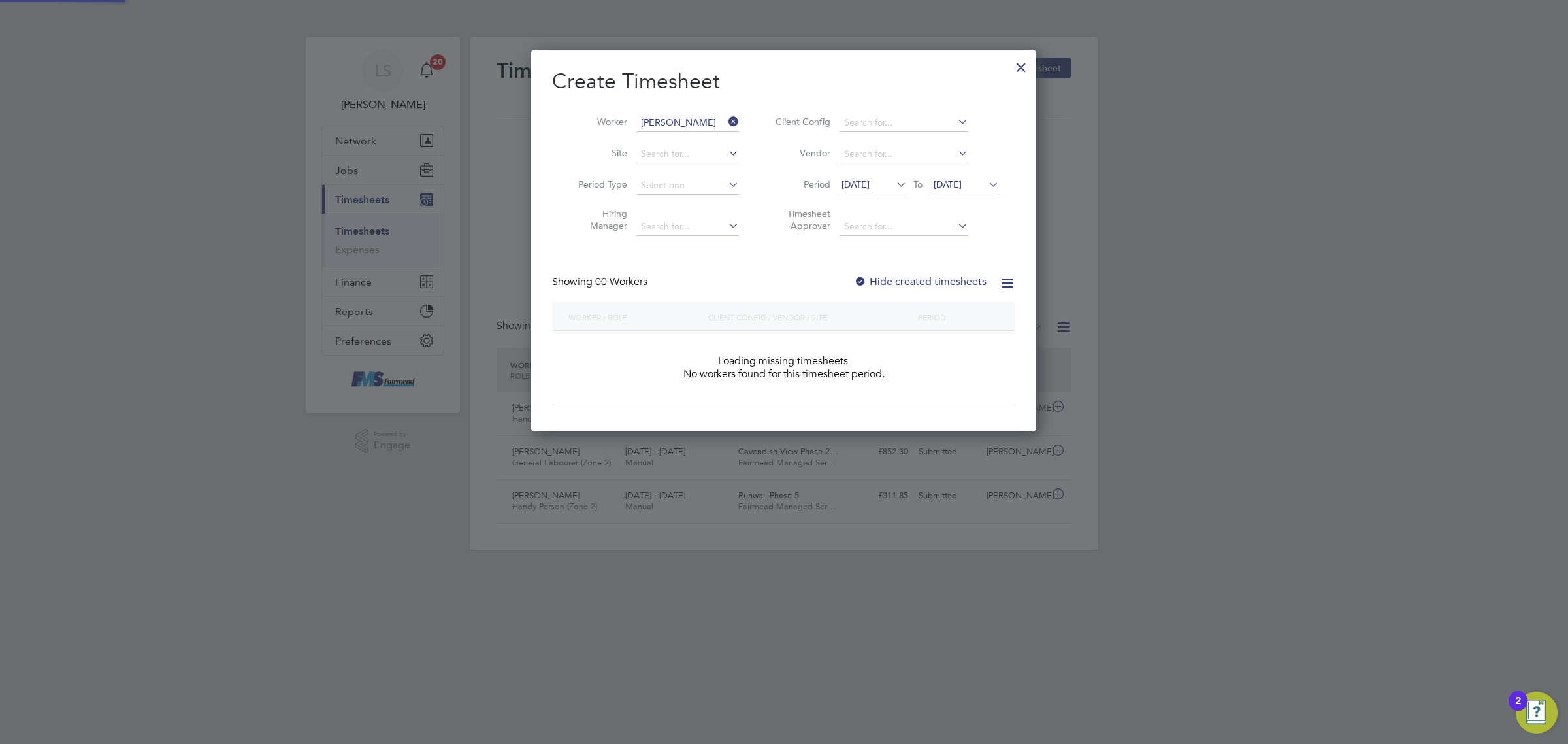
scroll to position [367, 505]
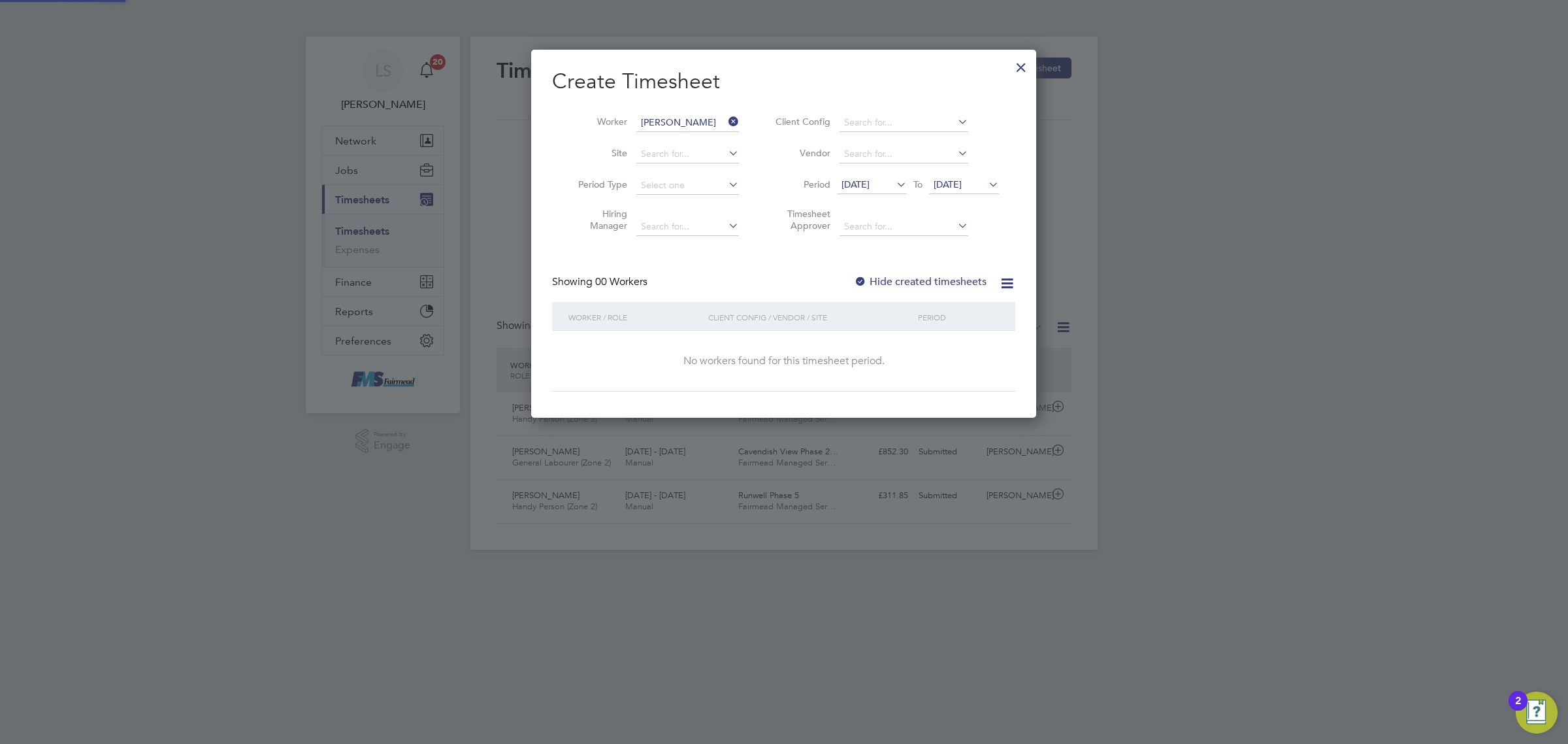
click at [956, 186] on span "[DATE]" at bounding box center [947, 184] width 28 height 11
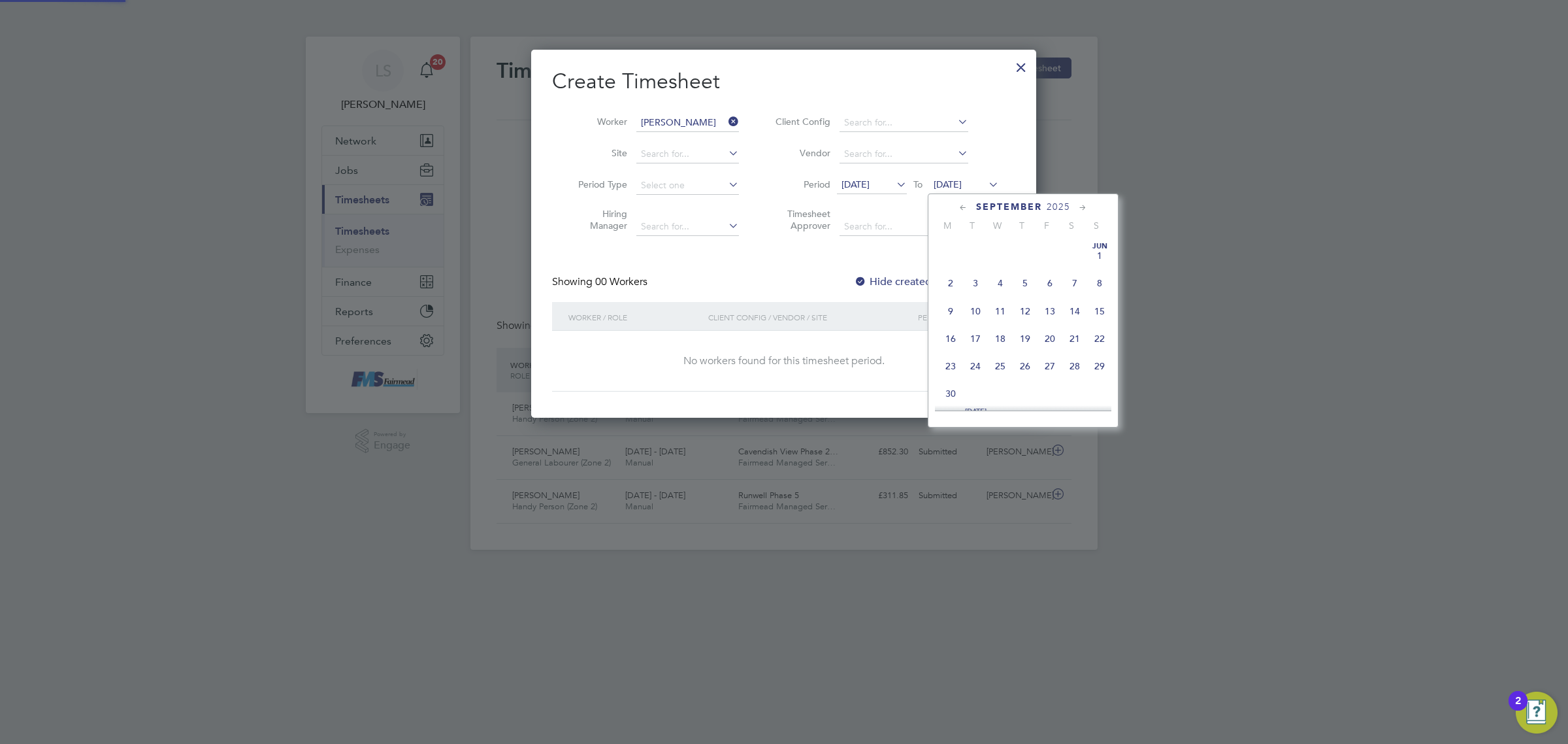
scroll to position [458, 0]
click at [1102, 306] on span "21" at bounding box center [1099, 294] width 25 height 25
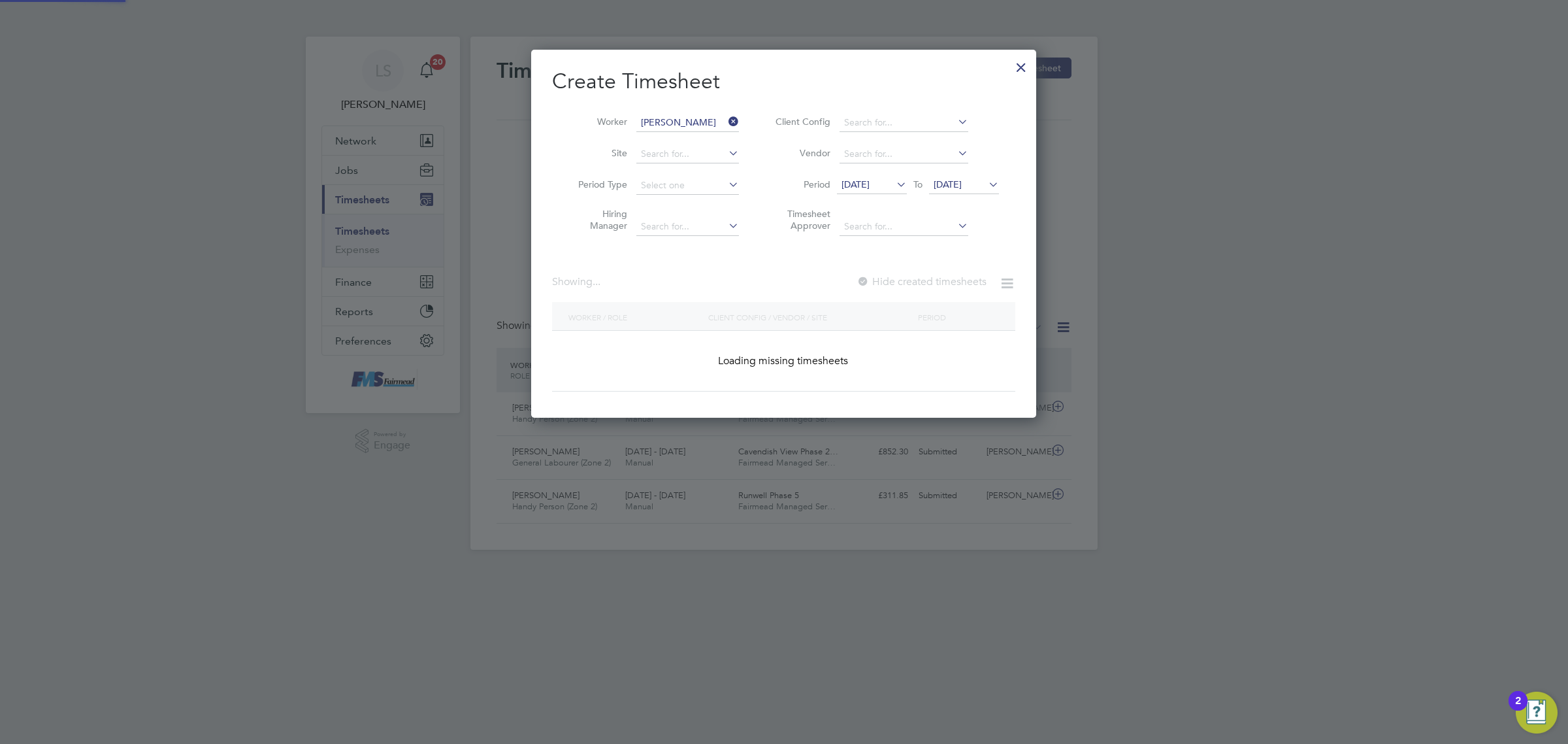
scroll to position [367, 505]
click at [913, 284] on label "Hide created timesheets" at bounding box center [921, 281] width 133 height 13
click at [921, 282] on label "Hide created timesheets" at bounding box center [921, 281] width 133 height 13
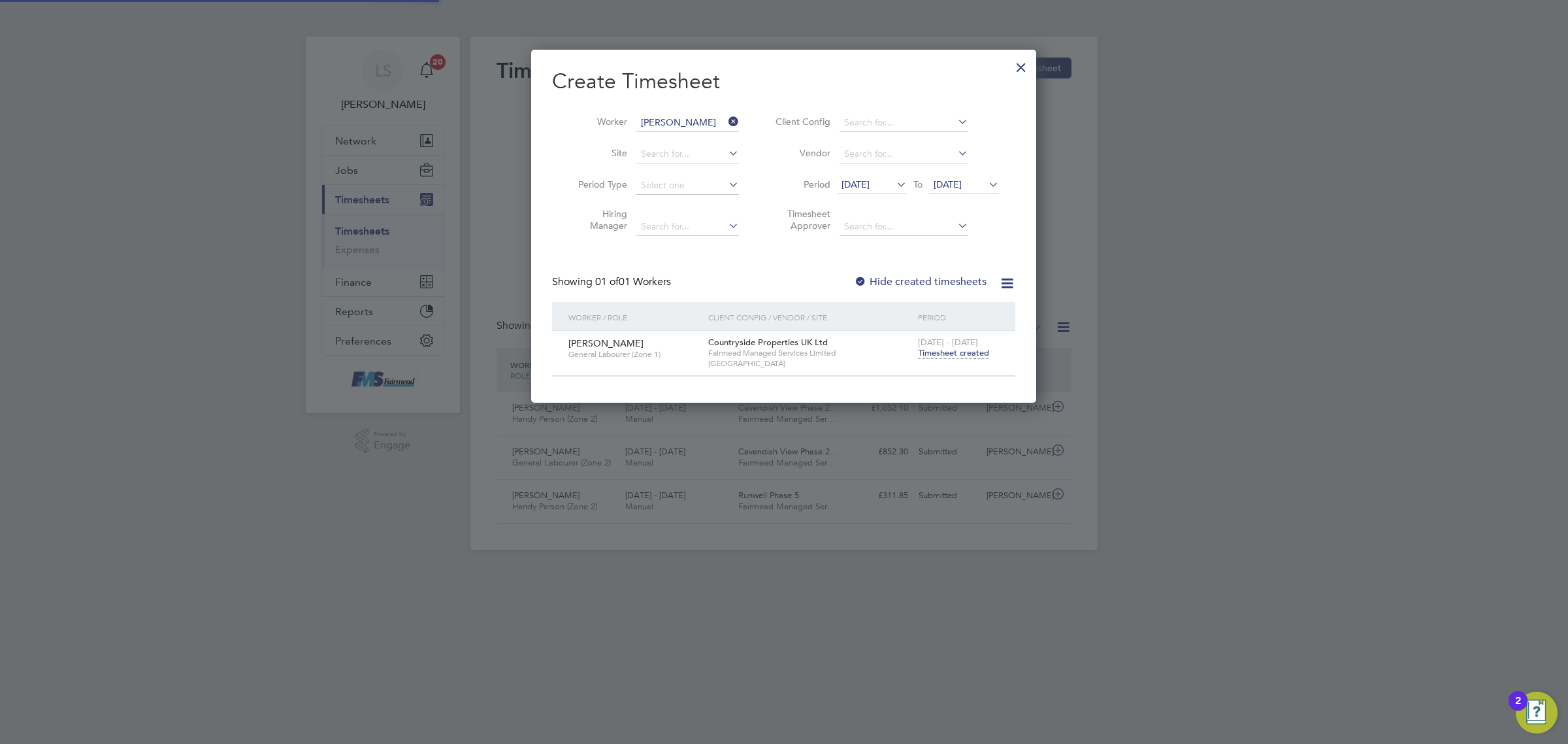
click at [941, 347] on div "[DATE] - [DATE] Timesheet created" at bounding box center [958, 348] width 88 height 35
click at [944, 351] on span "Timesheet created" at bounding box center [953, 352] width 71 height 11
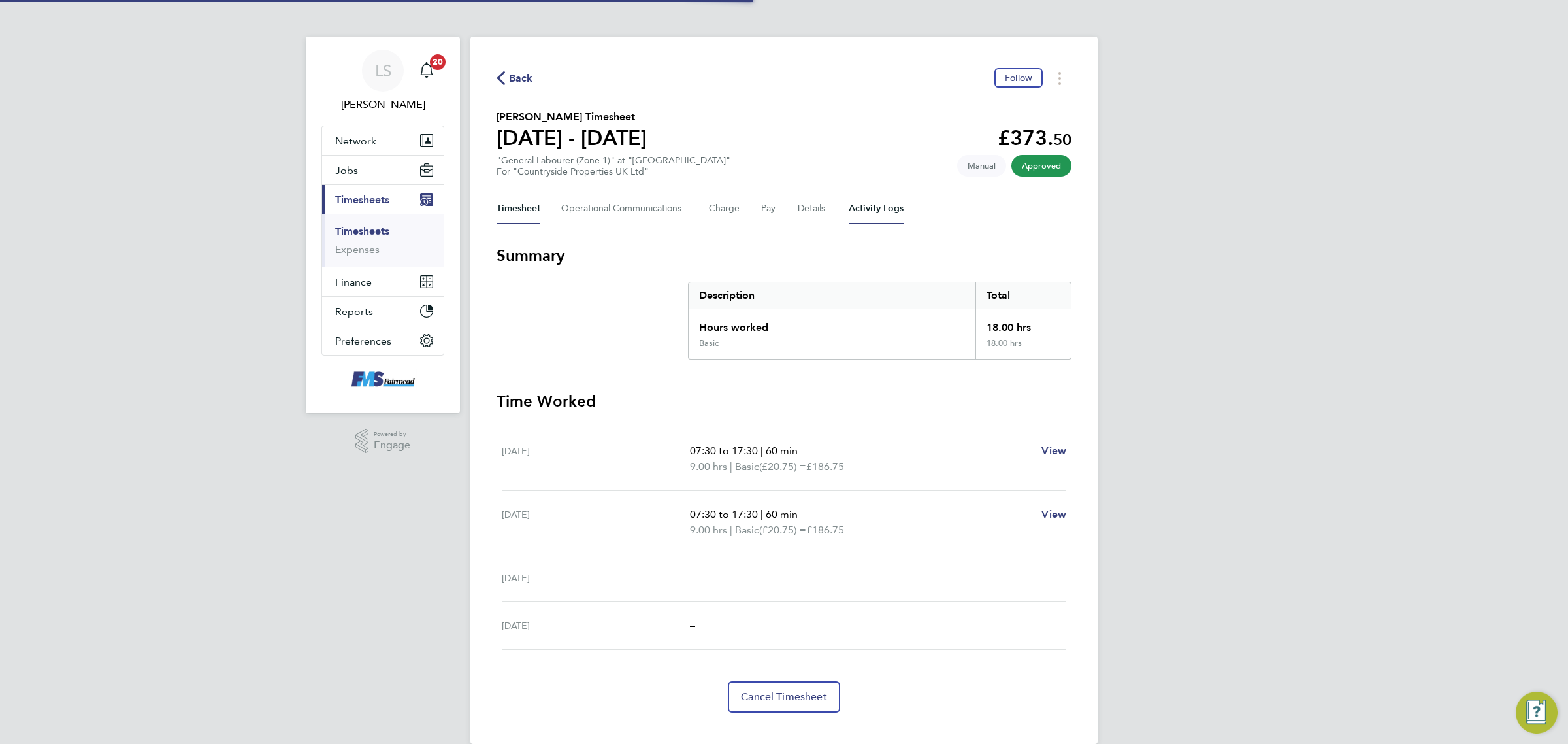
click at [879, 211] on Logs-tab "Activity Logs" at bounding box center [876, 208] width 55 height 31
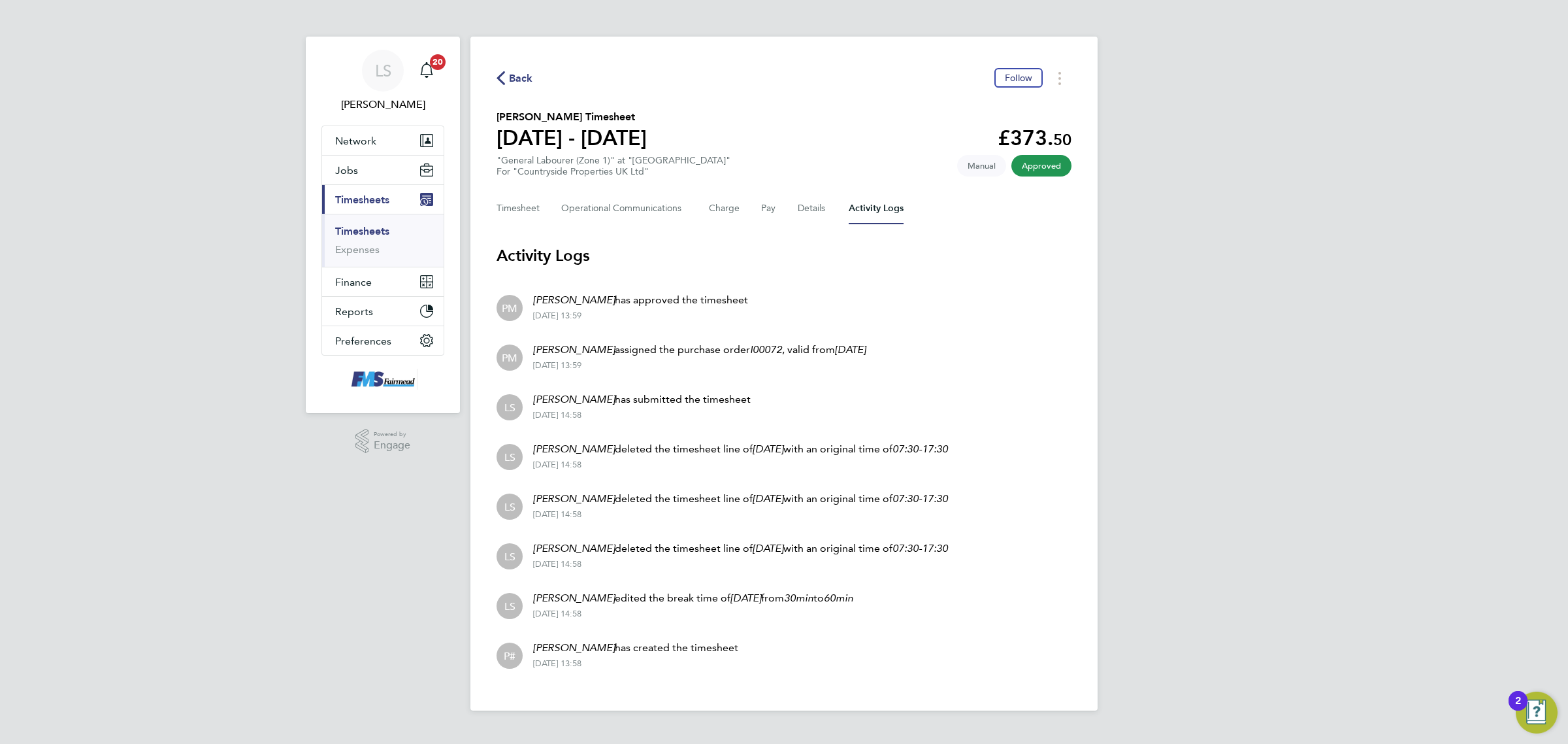
click at [507, 79] on span "Back" at bounding box center [515, 77] width 37 height 12
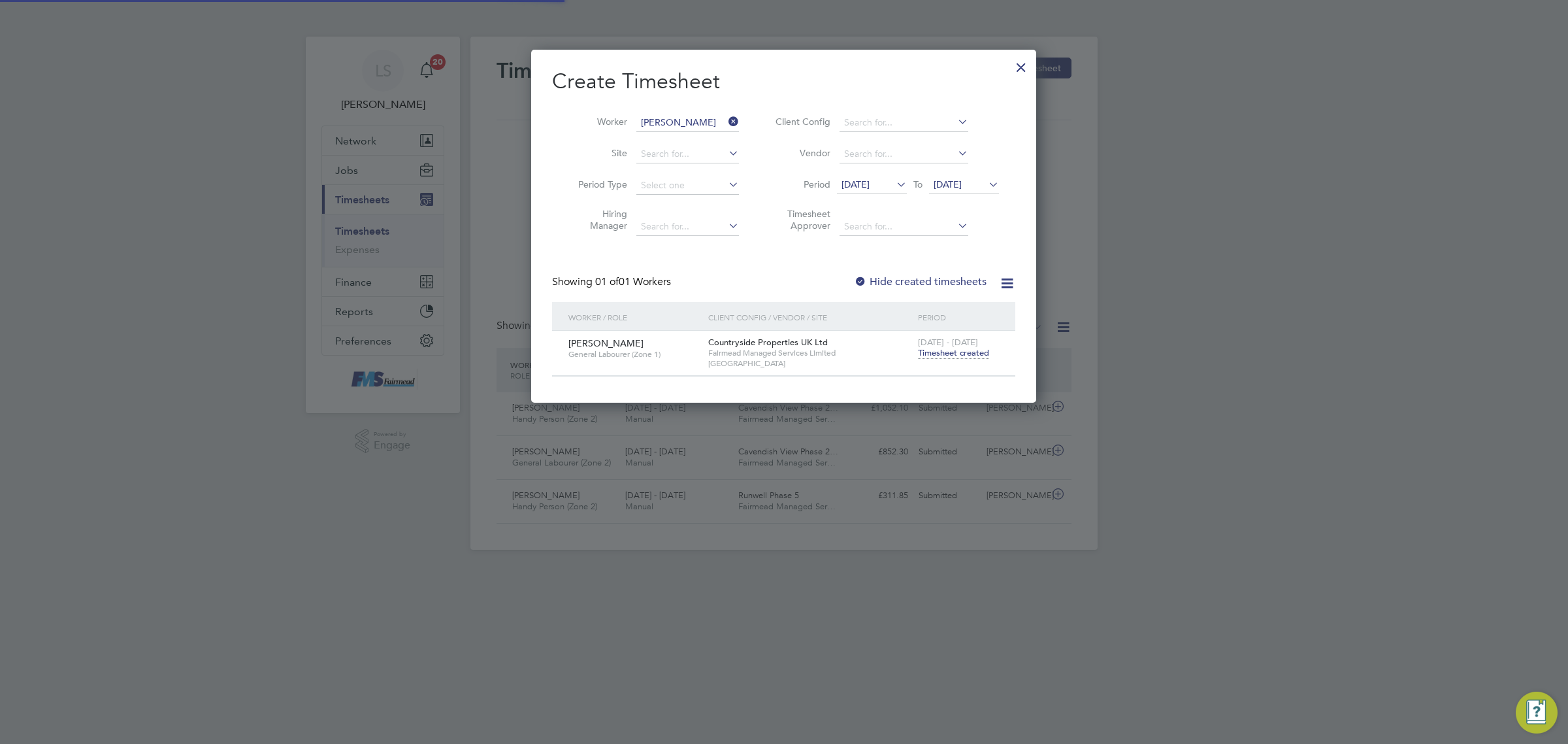
scroll to position [33, 113]
click at [663, 129] on div "Timesheets New Timesheet Timesheets I Follow All Timesheets Client Config Vendo…" at bounding box center [784, 293] width 628 height 513
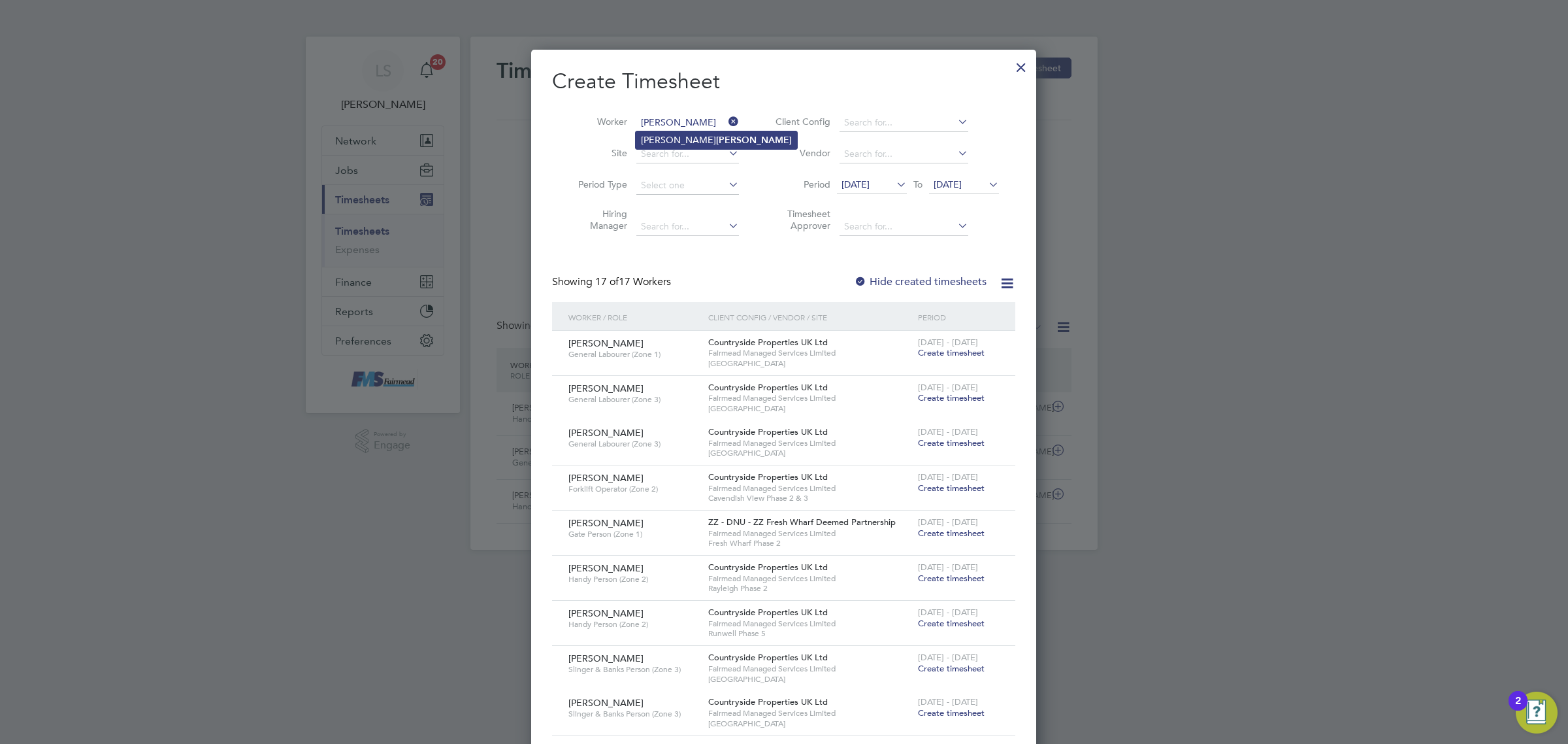
click at [647, 136] on li "[PERSON_NAME]" at bounding box center [716, 140] width 161 height 18
type input "[PERSON_NAME]"
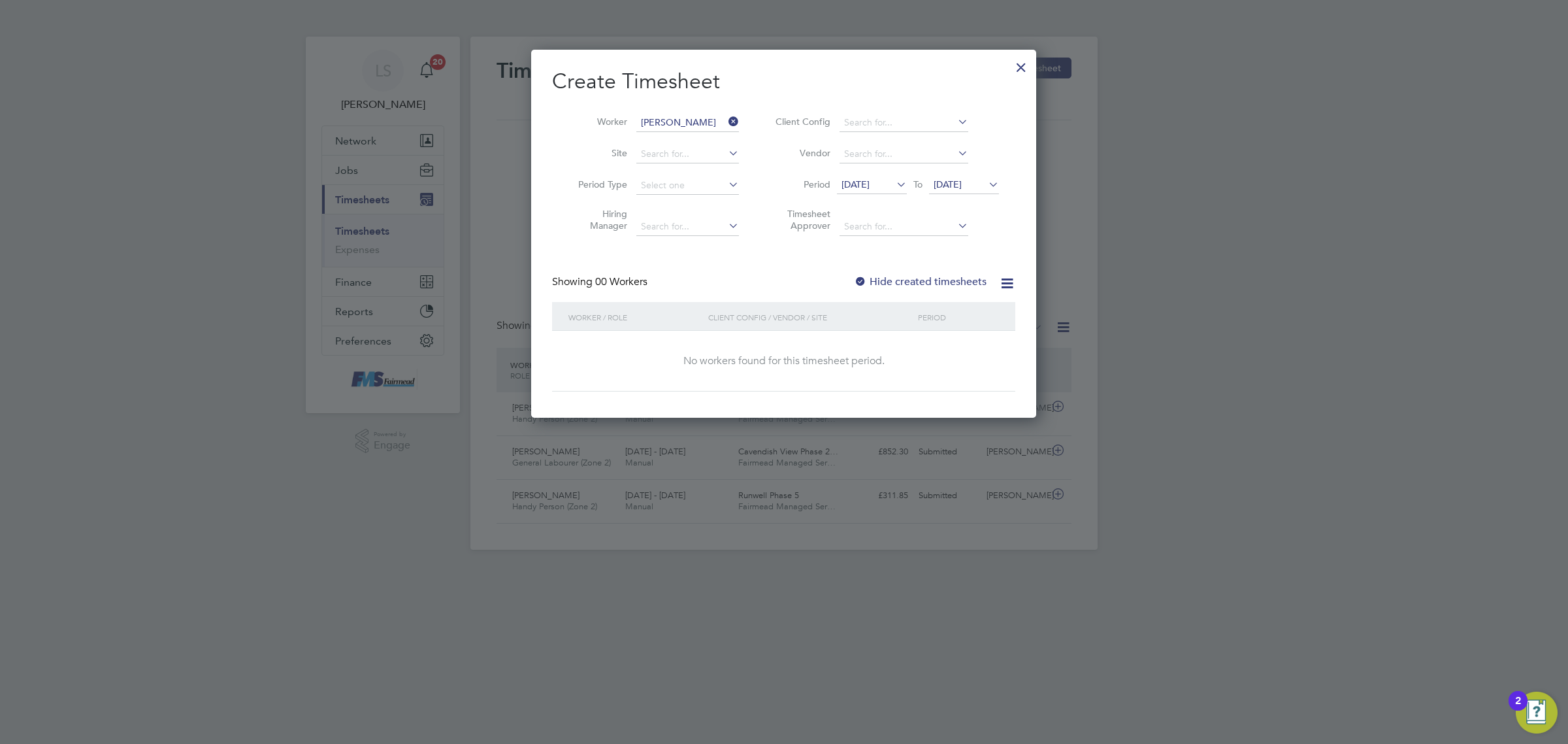
click at [943, 279] on label "Hide created timesheets" at bounding box center [921, 281] width 133 height 13
click at [944, 279] on label "Hide created timesheets" at bounding box center [921, 281] width 133 height 13
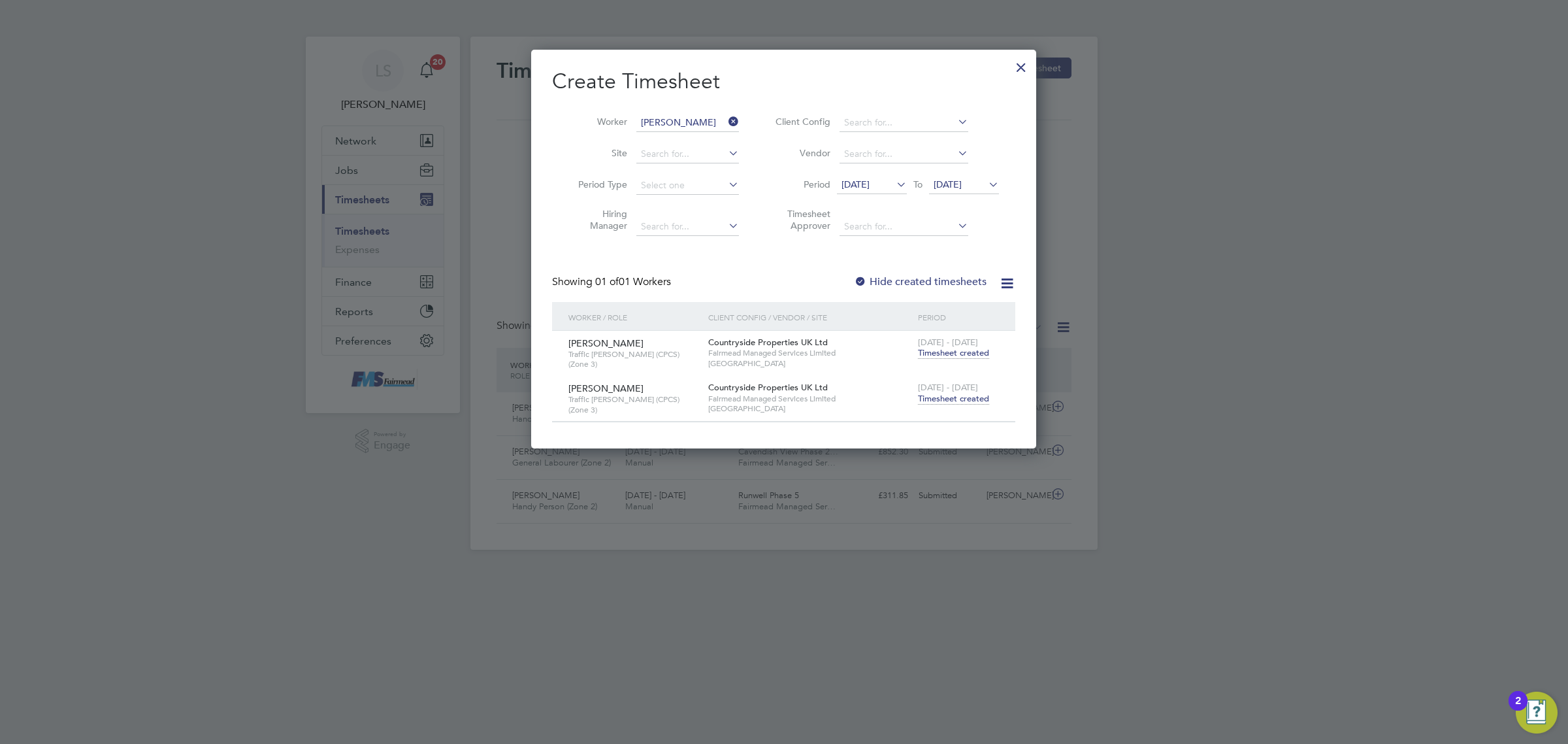
click at [931, 393] on span "Timesheet created" at bounding box center [953, 398] width 71 height 11
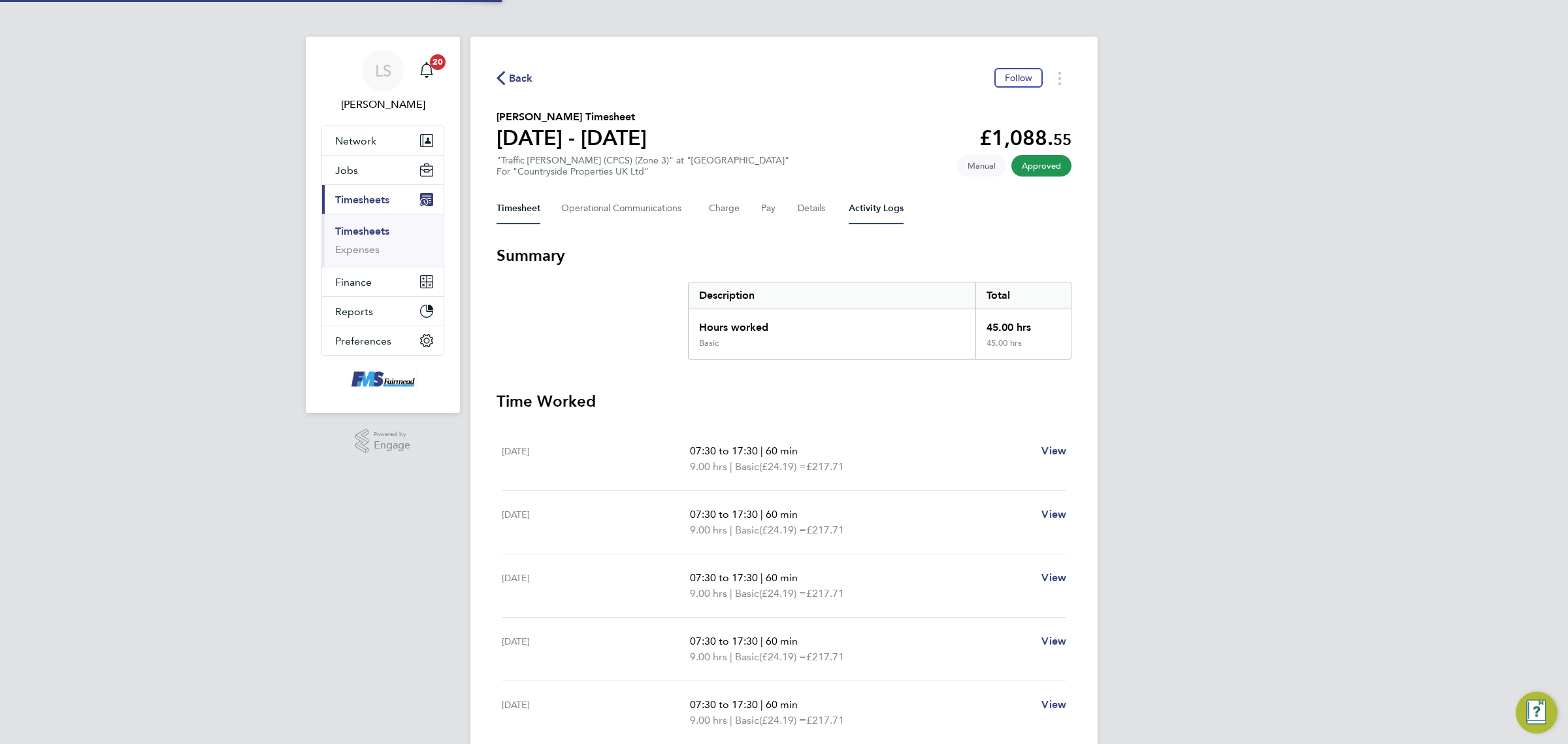
click at [857, 198] on Logs-tab "Activity Logs" at bounding box center [876, 208] width 55 height 31
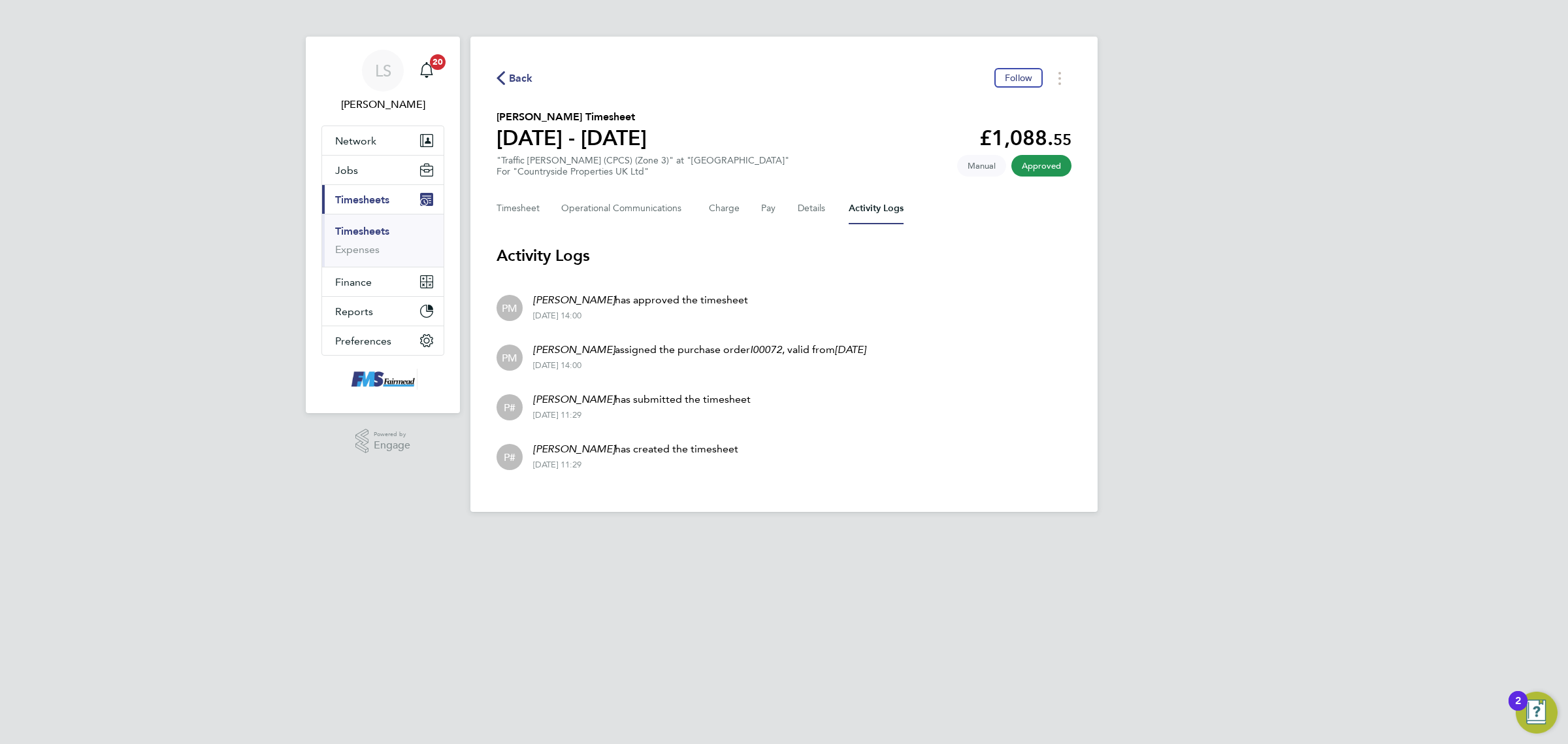
click at [361, 229] on link "Timesheets" at bounding box center [362, 231] width 54 height 12
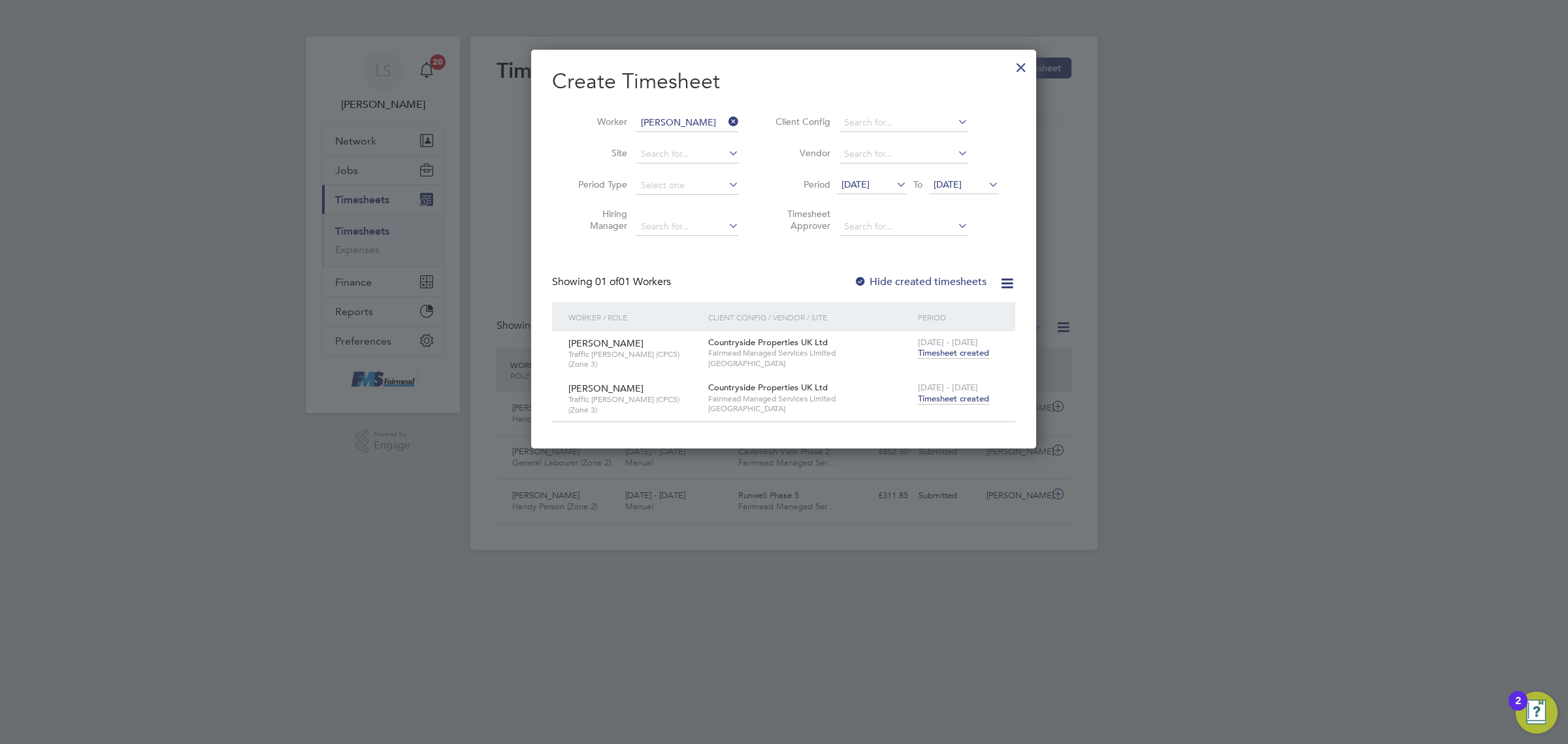
click at [1016, 66] on div at bounding box center [1021, 63] width 24 height 24
